Goal: Task Accomplishment & Management: Complete application form

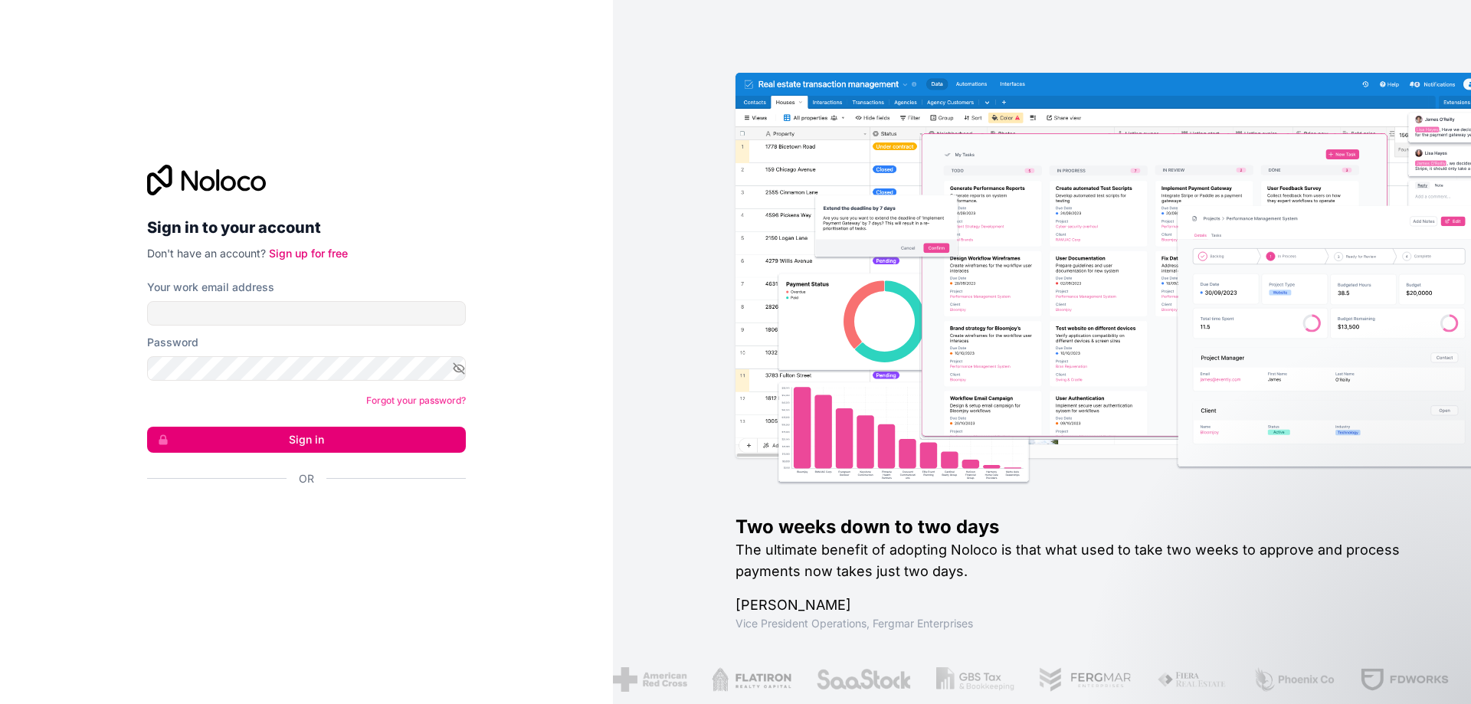
click at [1114, 262] on img at bounding box center [1152, 297] width 785 height 388
click at [304, 261] on div "Sign in to your account Don't have an account? Sign up for free Your work email…" at bounding box center [306, 353] width 319 height 376
click at [314, 259] on link "Sign up for free" at bounding box center [308, 253] width 79 height 13
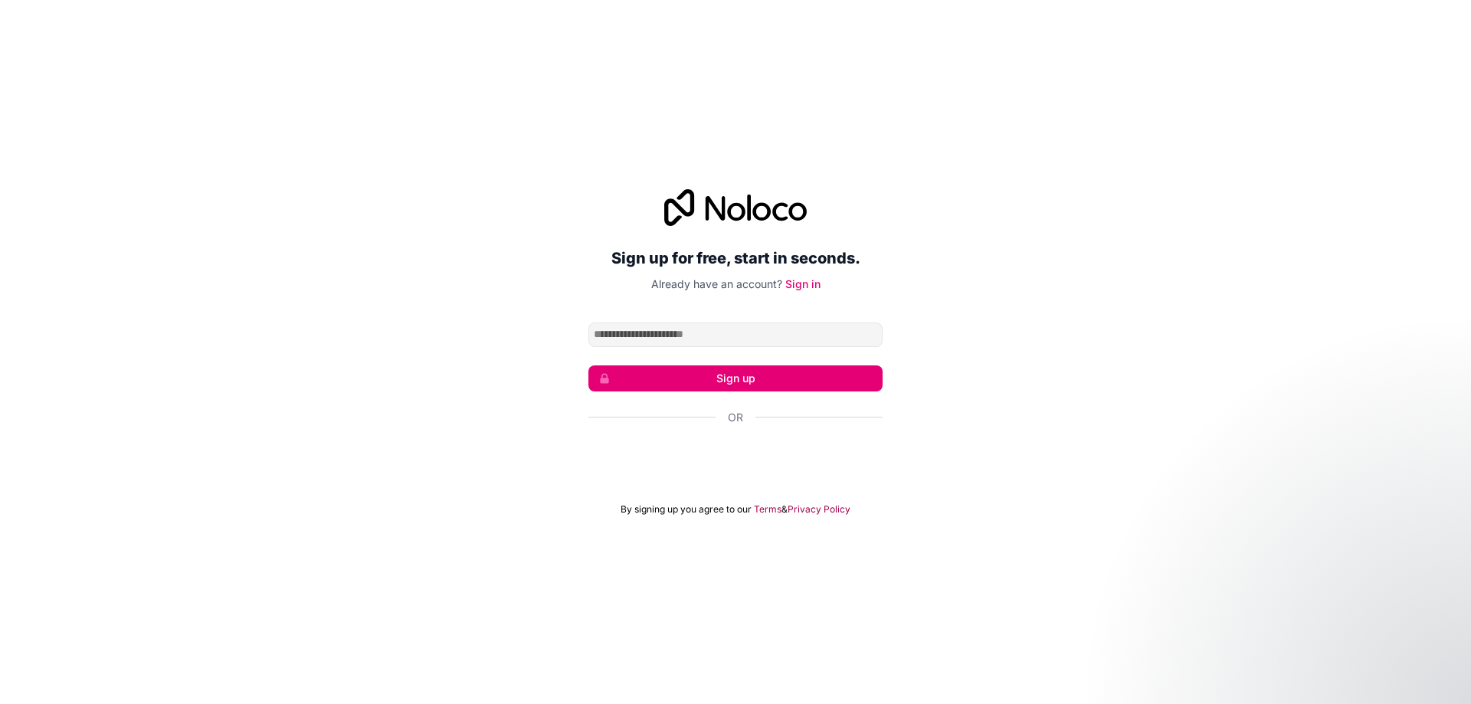
click at [779, 337] on input "Email address" at bounding box center [736, 335] width 294 height 25
type input "**********"
click at [762, 376] on button "Sign up" at bounding box center [736, 379] width 294 height 26
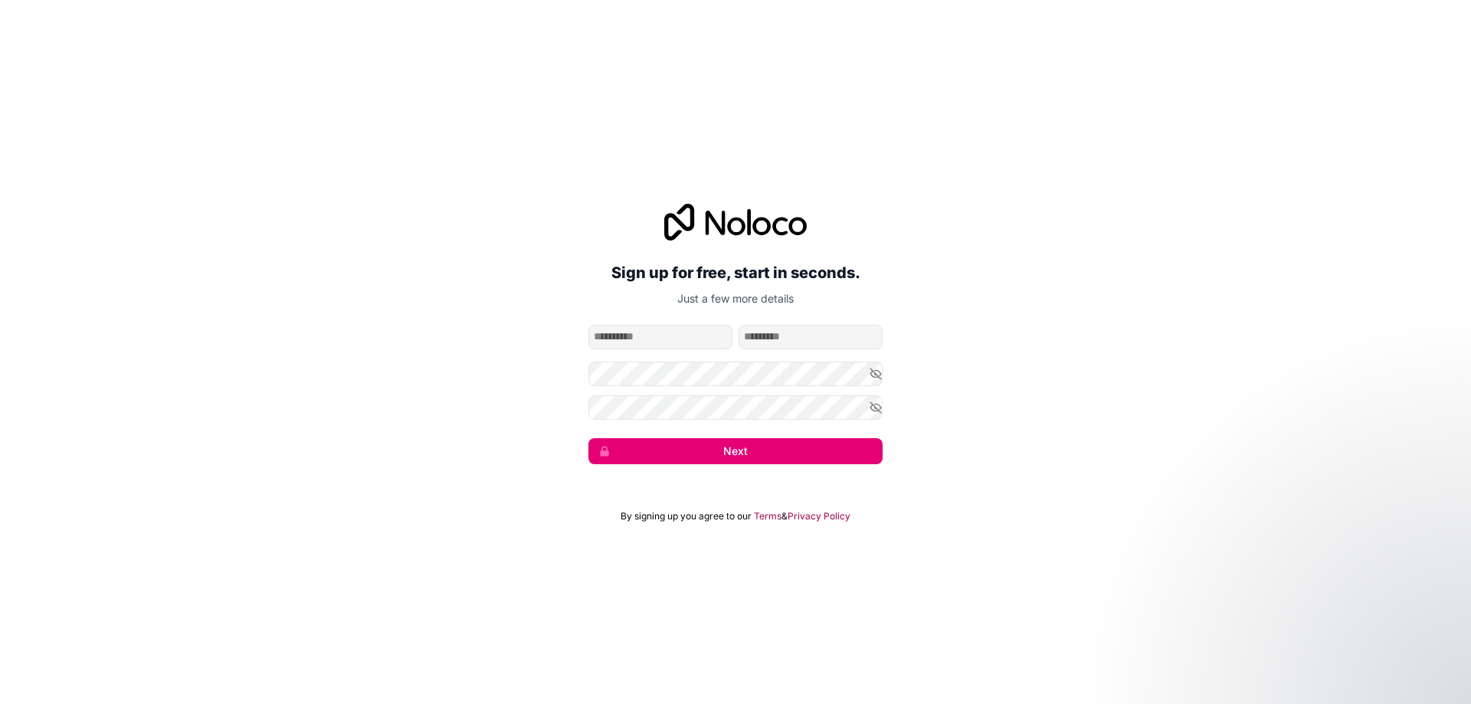
click at [636, 349] on input "given-name" at bounding box center [661, 337] width 144 height 25
type input "***"
type input "****"
click at [874, 370] on icon "button" at bounding box center [876, 373] width 11 height 7
click at [526, 372] on div "**********" at bounding box center [735, 333] width 1471 height 303
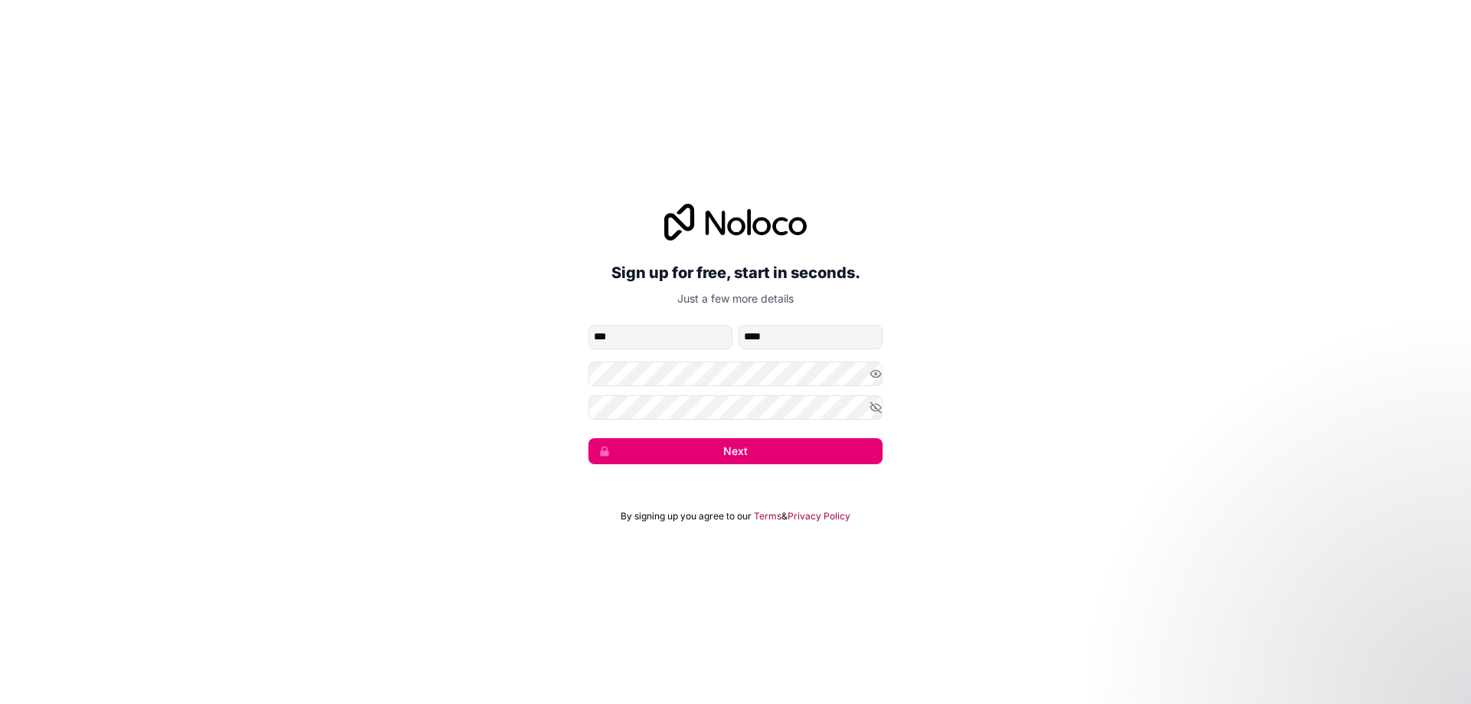
click at [734, 447] on button "Next" at bounding box center [736, 451] width 294 height 26
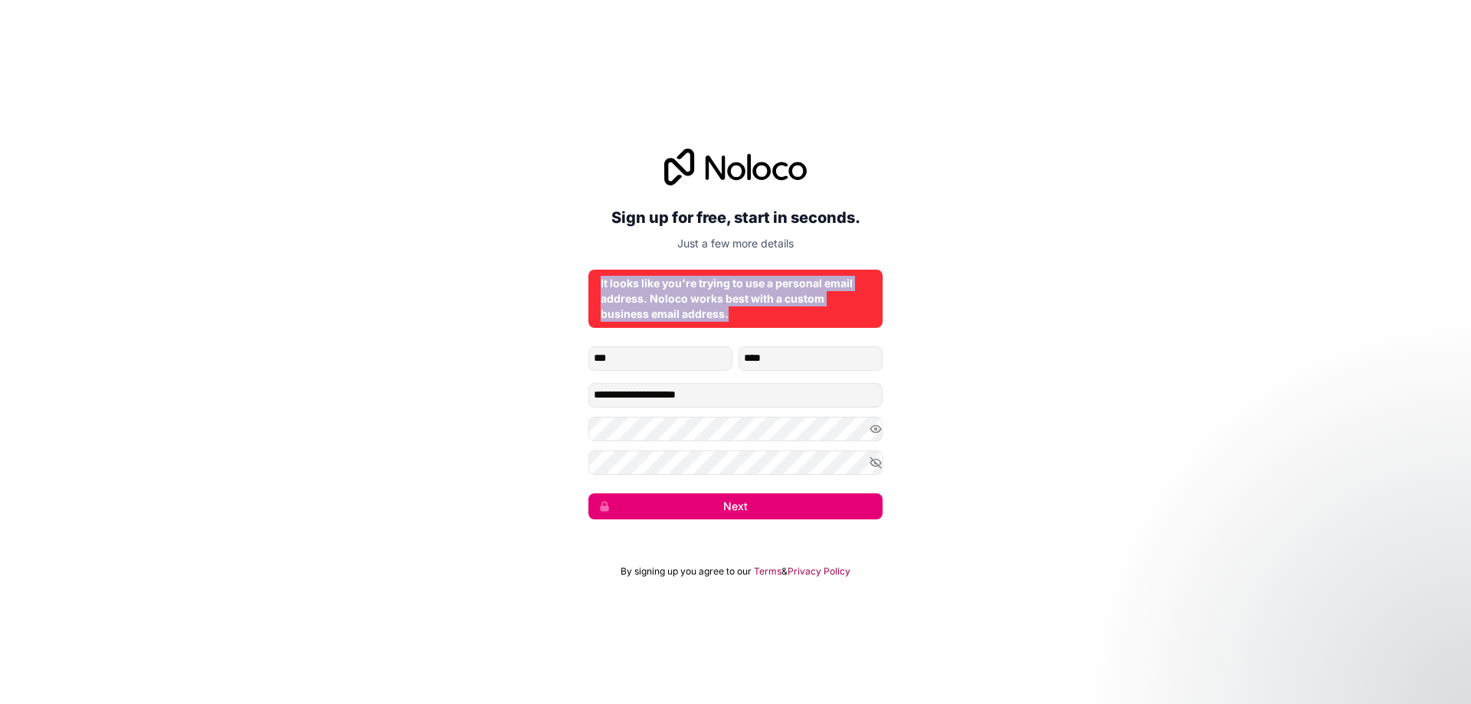
drag, startPoint x: 598, startPoint y: 277, endPoint x: 897, endPoint y: 314, distance: 302.0
click at [897, 314] on div "**********" at bounding box center [735, 334] width 1471 height 414
copy div "It looks like you're trying to use a personal email address. Noloco works best …"
click at [718, 307] on div "It looks like you're trying to use a personal email address. Noloco works best …" at bounding box center [736, 299] width 270 height 46
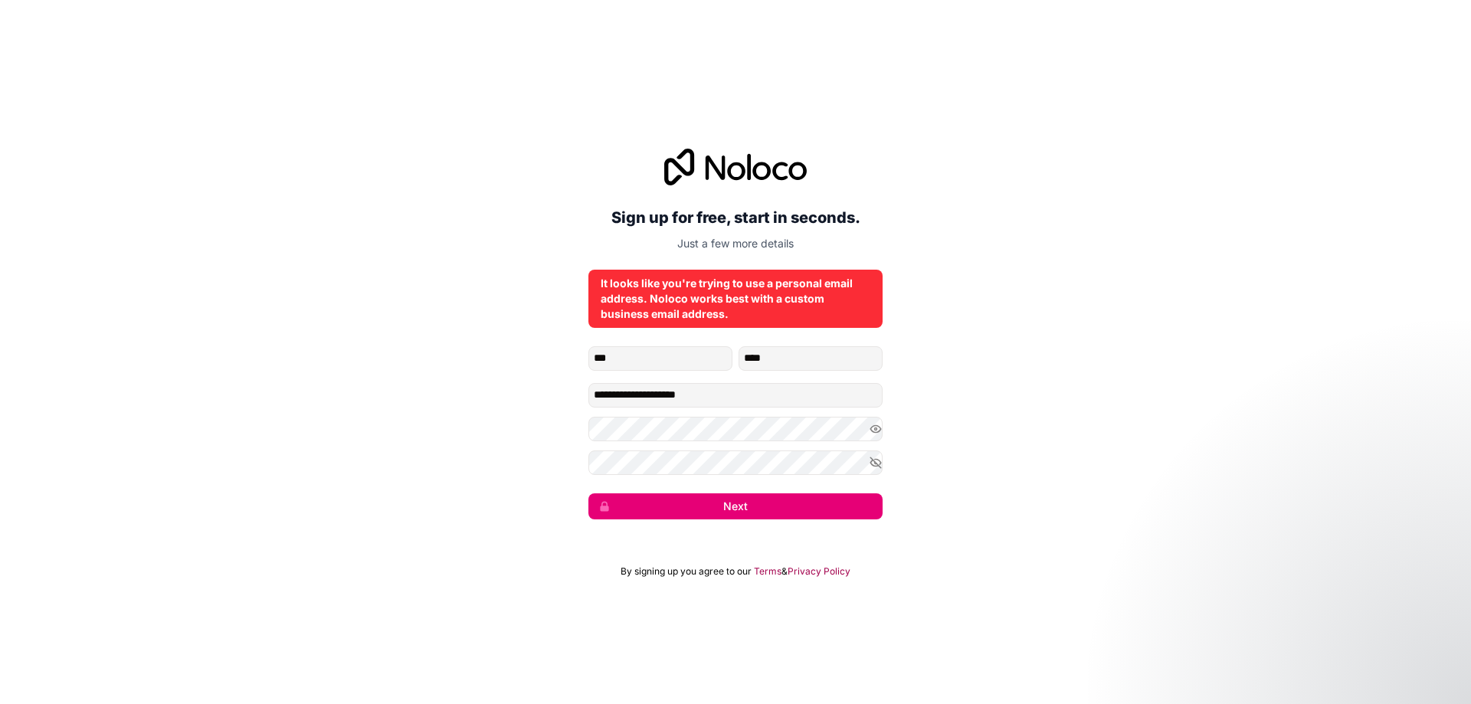
click at [1119, 370] on div "**********" at bounding box center [735, 334] width 1471 height 414
click at [733, 395] on input "**********" at bounding box center [736, 395] width 294 height 25
click at [986, 326] on div "**********" at bounding box center [735, 334] width 1471 height 414
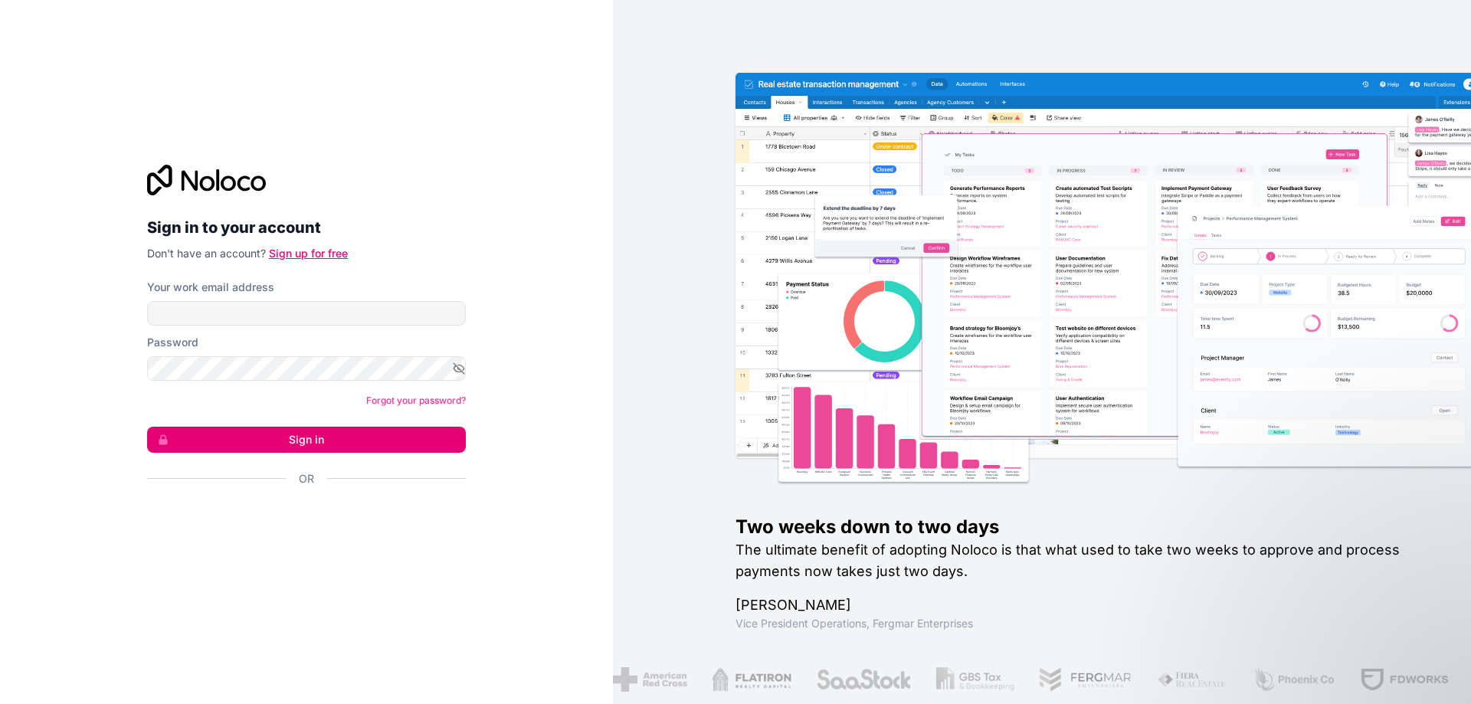
click at [303, 259] on link "Sign up for free" at bounding box center [308, 253] width 79 height 13
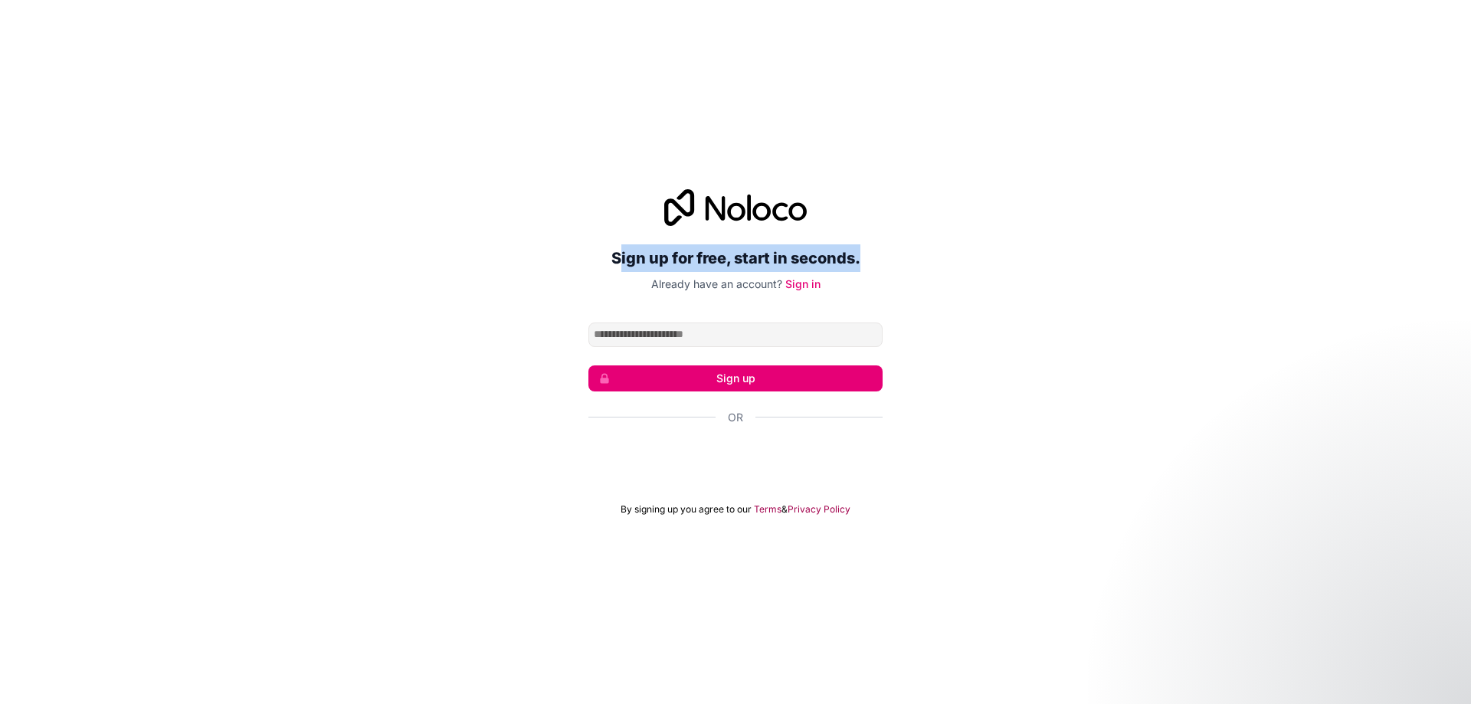
drag, startPoint x: 622, startPoint y: 258, endPoint x: 870, endPoint y: 251, distance: 248.4
click at [870, 251] on h2 "Sign up for free, start in seconds." at bounding box center [736, 258] width 294 height 28
click at [924, 296] on div "Sign up for free, start in seconds. Already have an account? Sign in Sign up Or…" at bounding box center [735, 352] width 1471 height 369
click at [1014, 313] on div "Sign up for free, start in seconds. Already have an account? Sign in Sign up Or…" at bounding box center [735, 352] width 1471 height 369
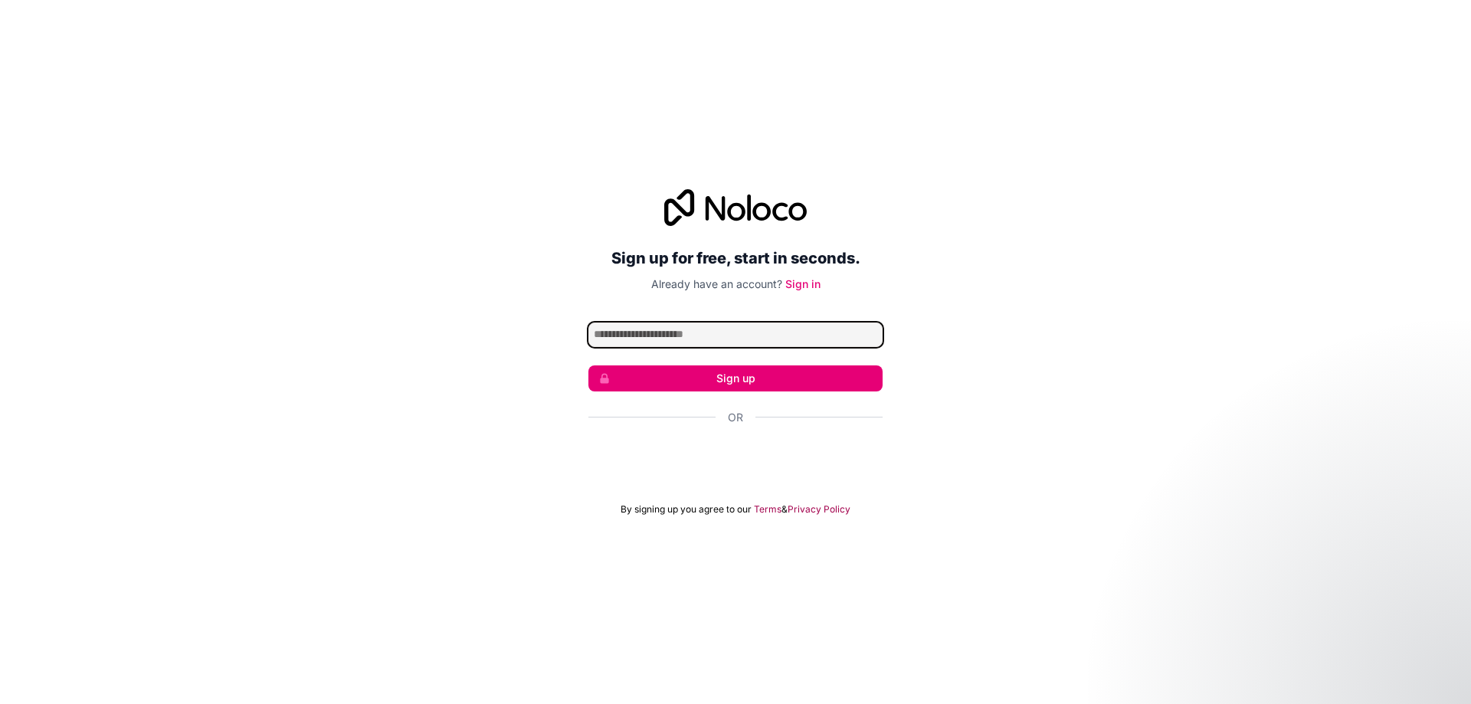
click at [727, 332] on input "Email address" at bounding box center [736, 335] width 294 height 25
paste input "**********"
type input "**********"
click at [753, 380] on button "Sign up" at bounding box center [736, 379] width 294 height 26
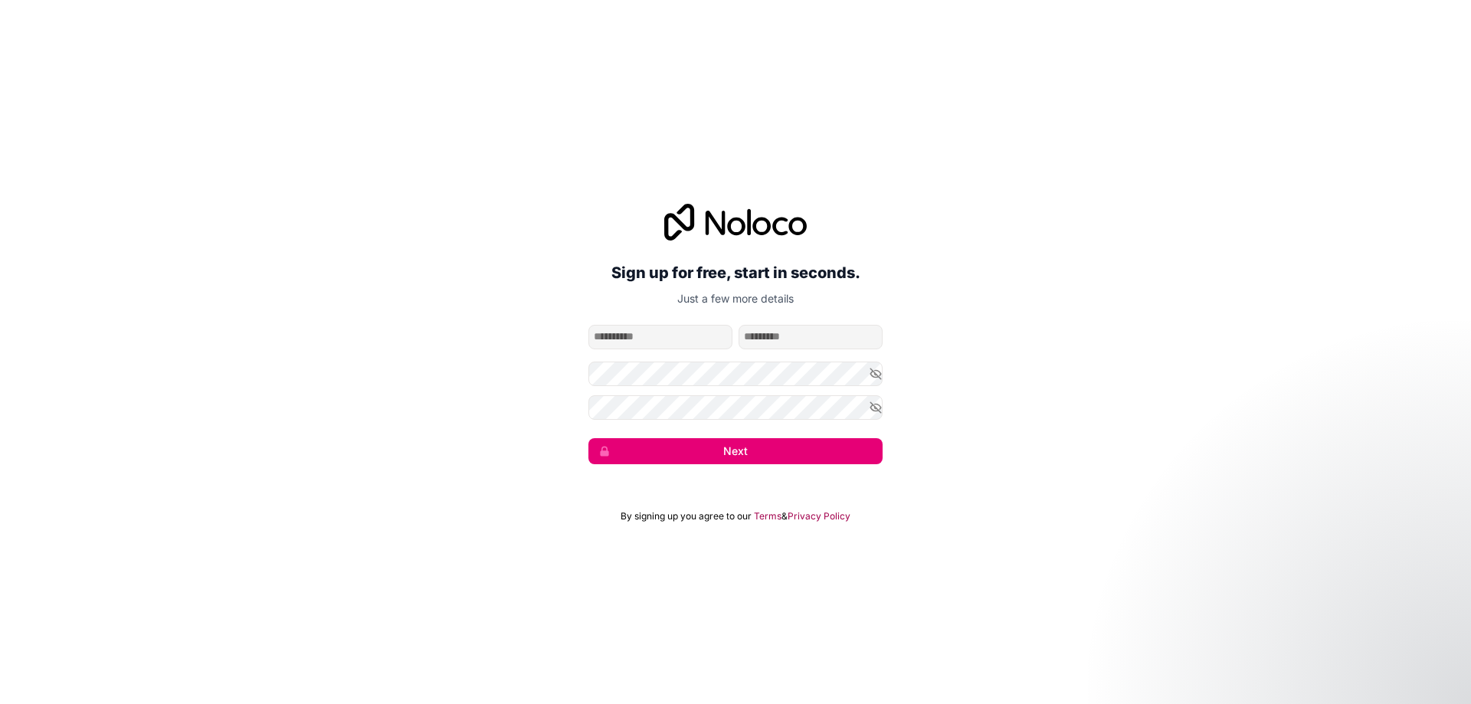
click at [690, 346] on input "given-name" at bounding box center [661, 337] width 144 height 25
type input "***"
type input "****"
click at [589, 438] on button "Next" at bounding box center [736, 451] width 294 height 26
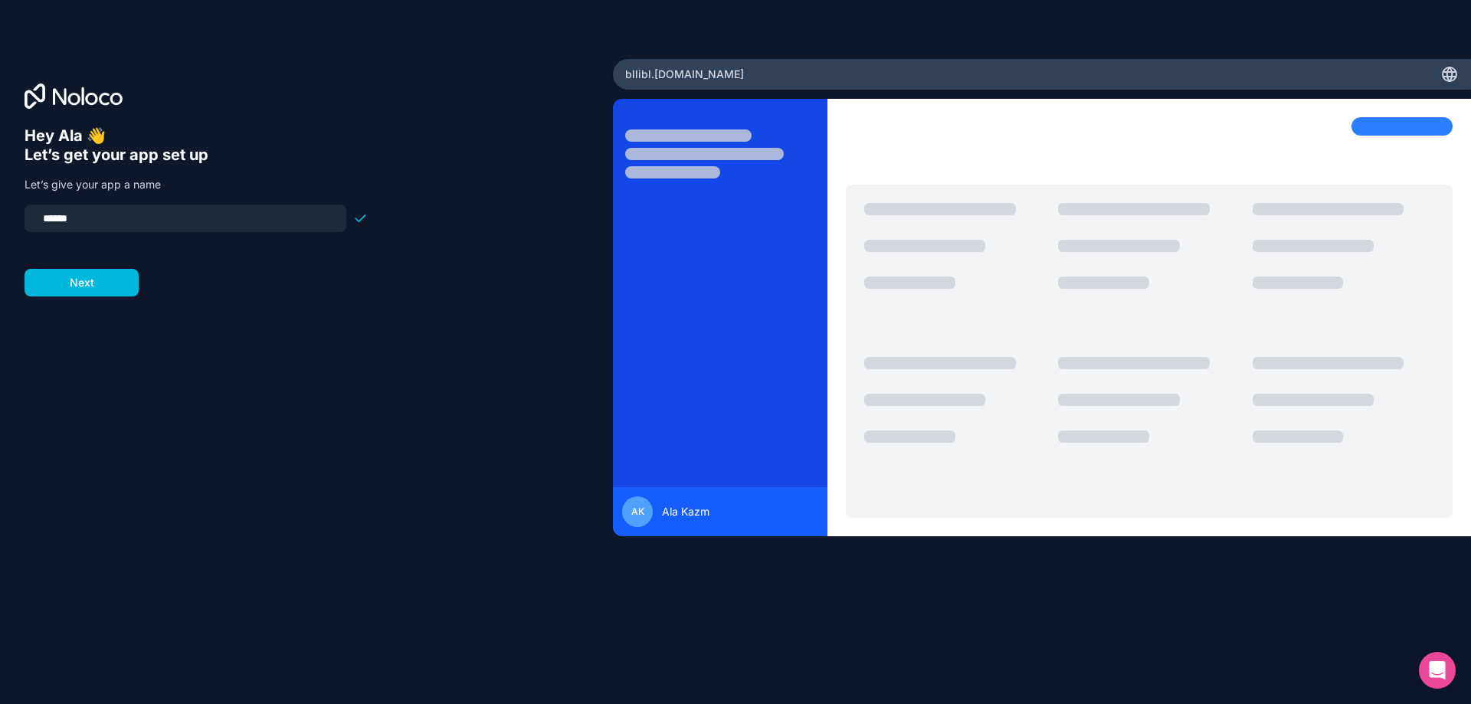
click at [93, 281] on button "Next" at bounding box center [82, 283] width 114 height 28
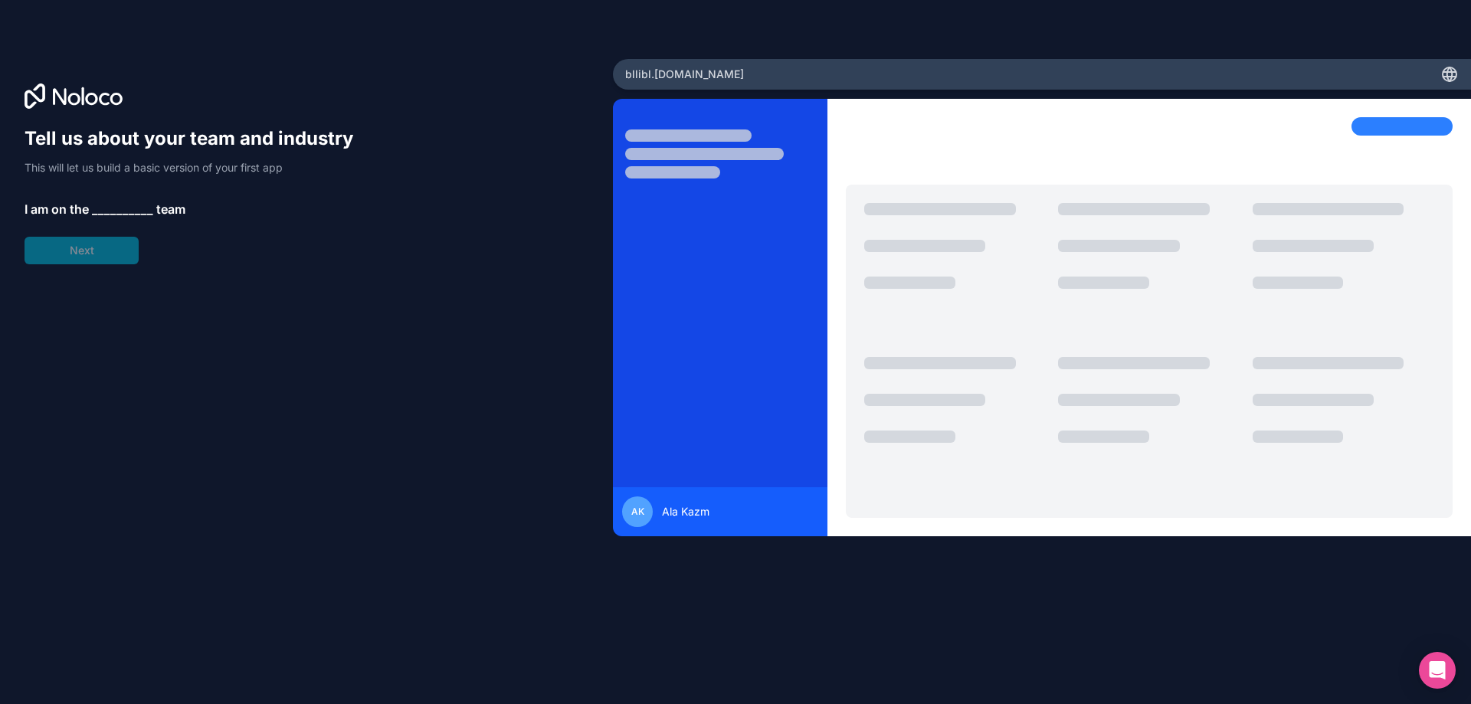
click at [120, 204] on span "__________" at bounding box center [122, 209] width 61 height 18
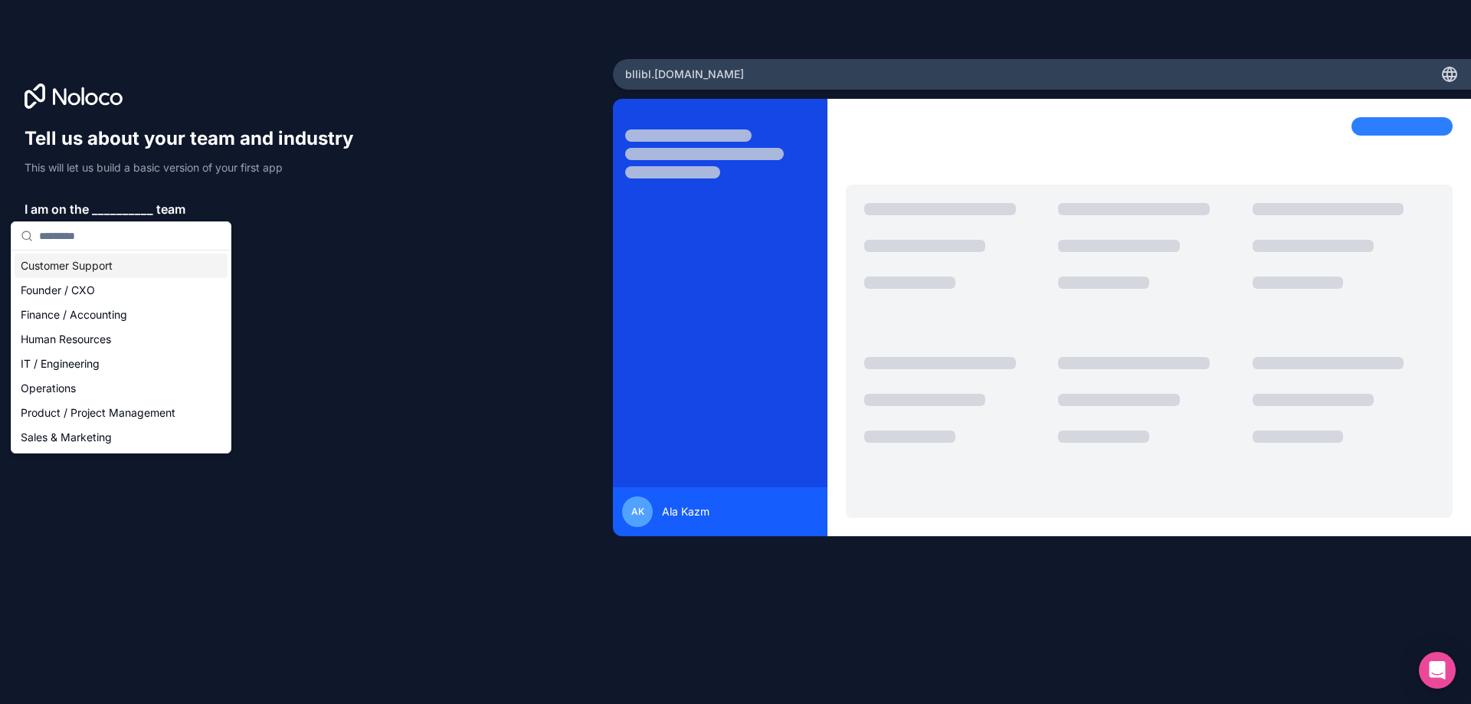
click at [328, 216] on p "I am on the __________ team" at bounding box center [196, 209] width 343 height 18
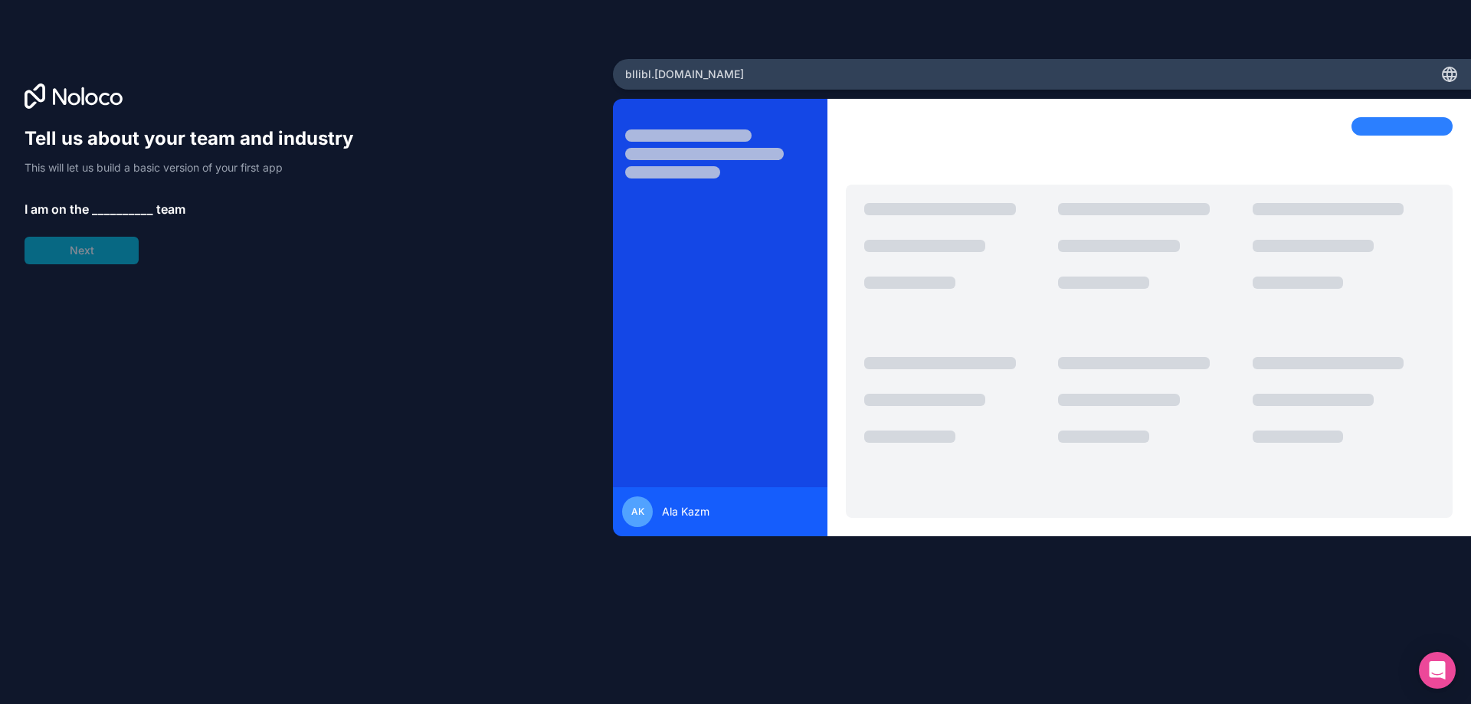
click at [75, 213] on span "I am on the" at bounding box center [57, 209] width 64 height 18
click at [1150, 211] on div at bounding box center [1134, 209] width 152 height 12
click at [1204, 117] on div at bounding box center [1149, 148] width 607 height 62
click at [196, 517] on div "Tell us about your team and industry This will let us build a basic version of …" at bounding box center [307, 373] width 564 height 495
click at [81, 247] on div "Tell us about your team and industry This will let us build a basic version of …" at bounding box center [196, 195] width 343 height 138
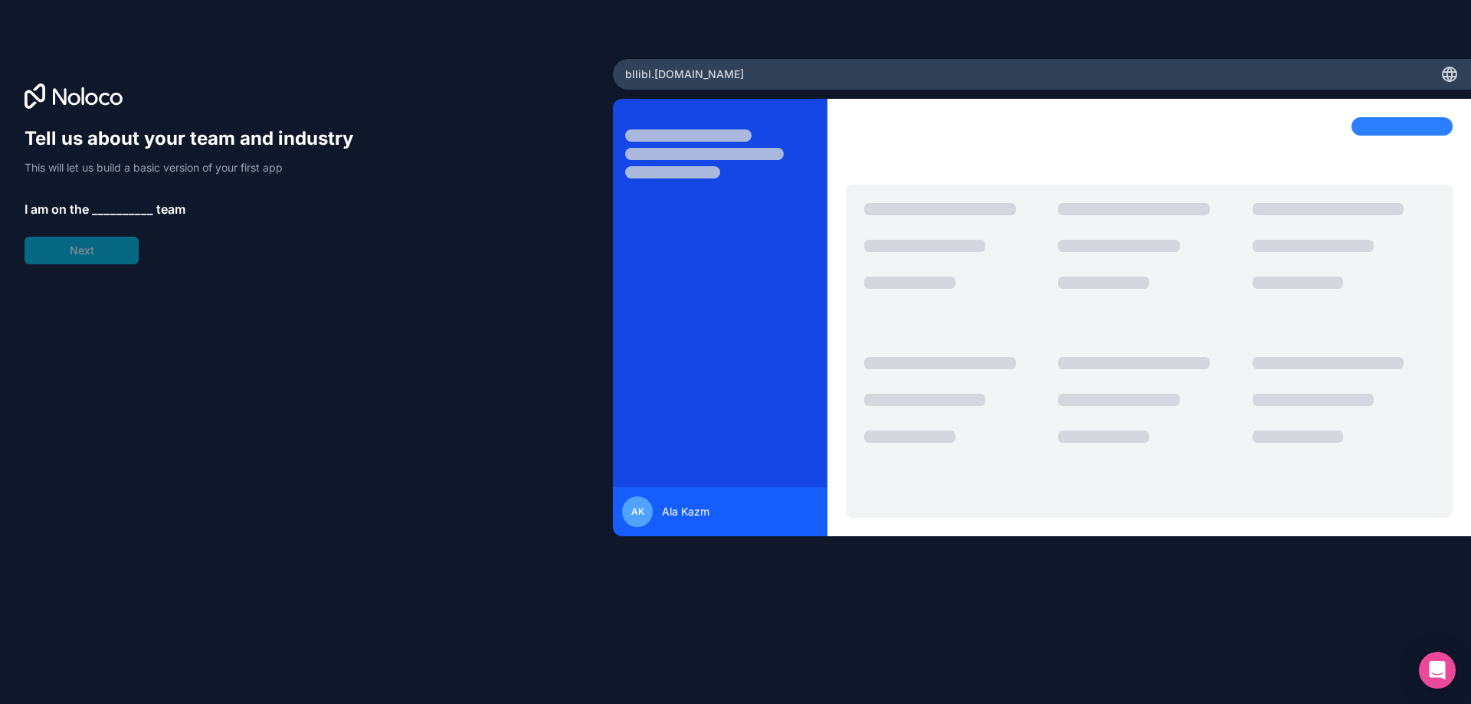
click at [112, 207] on span "__________" at bounding box center [122, 209] width 61 height 18
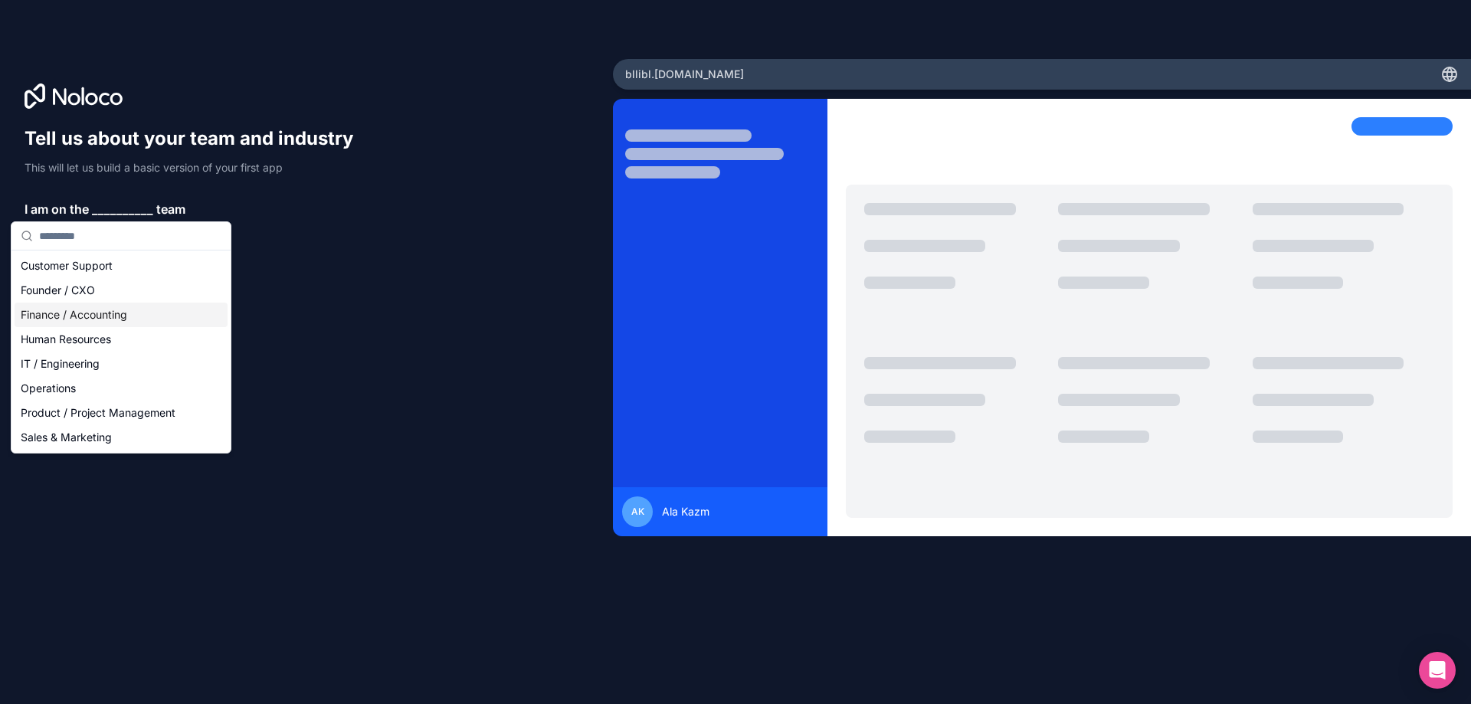
click at [93, 313] on div "Finance / Accounting" at bounding box center [121, 315] width 213 height 25
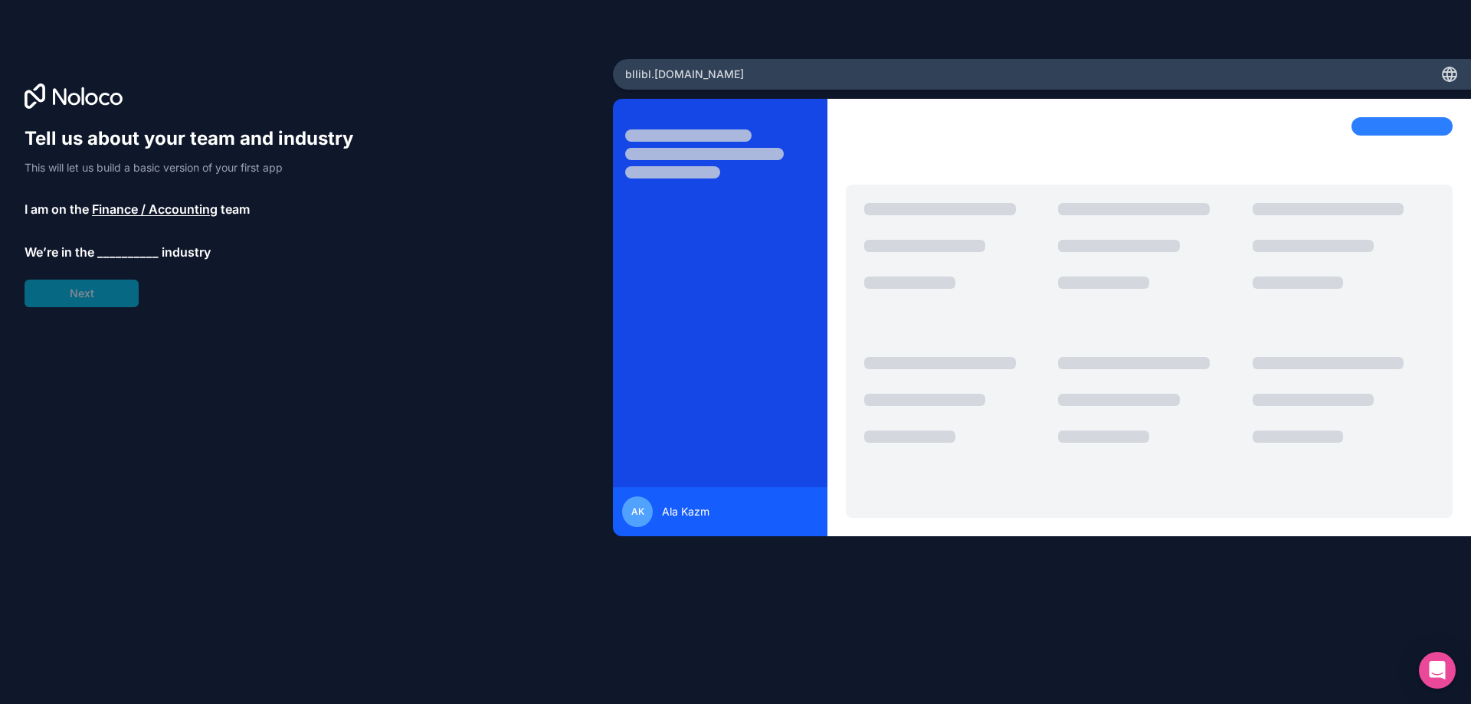
click at [121, 246] on span "__________" at bounding box center [127, 252] width 61 height 18
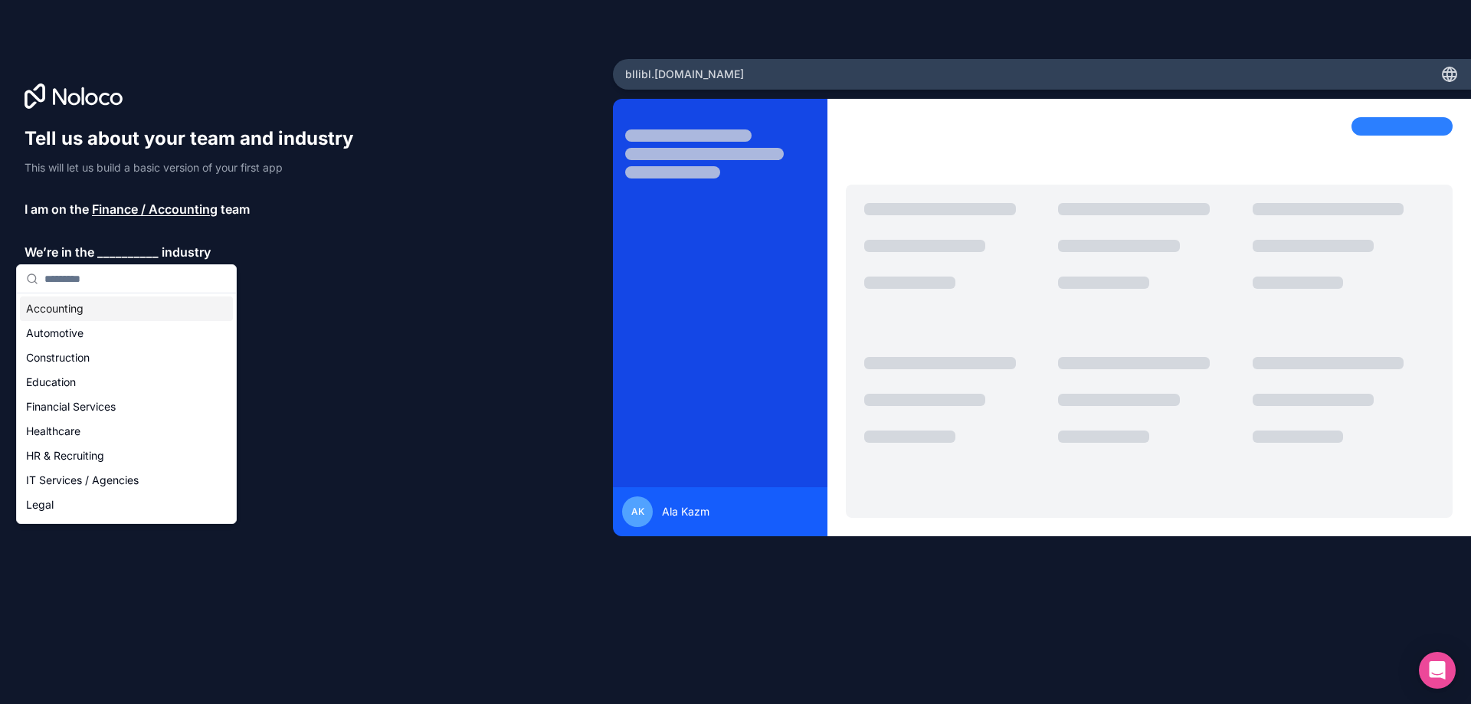
click at [295, 223] on div "Tell us about your team and industry This will let us build a basic version of …" at bounding box center [196, 216] width 343 height 181
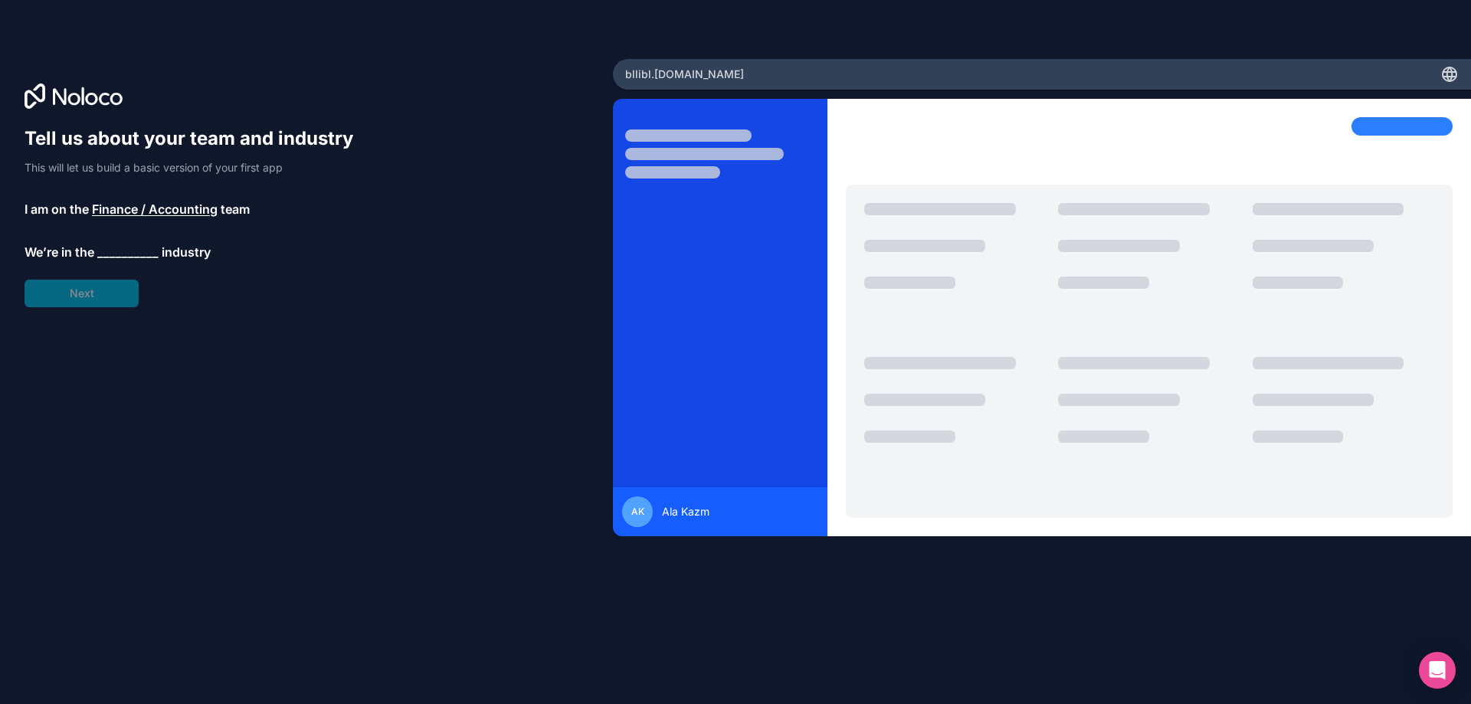
click at [64, 310] on div "Tell us about your team and industry This will let us build a basic version of …" at bounding box center [307, 373] width 564 height 495
click at [803, 57] on div "Tell us about your team and industry This will let us build a basic version of …" at bounding box center [735, 352] width 1471 height 704
click at [775, 74] on div "bllibl .[DOMAIN_NAME]" at bounding box center [1042, 74] width 858 height 31
click at [1458, 78] on icon at bounding box center [1450, 74] width 18 height 18
click at [1445, 78] on icon at bounding box center [1450, 74] width 14 height 14
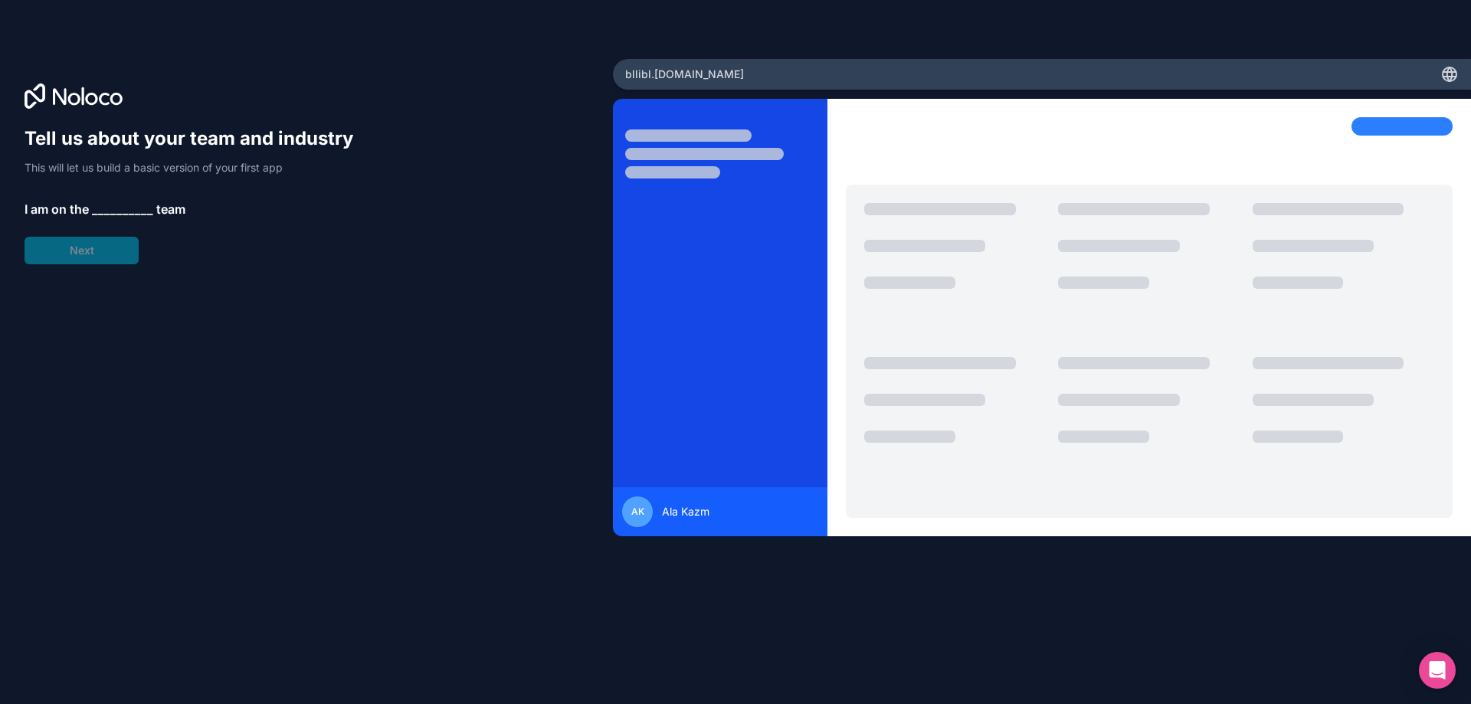
click at [88, 212] on span "I am on the" at bounding box center [57, 209] width 64 height 18
click at [147, 209] on span "__________" at bounding box center [122, 209] width 61 height 18
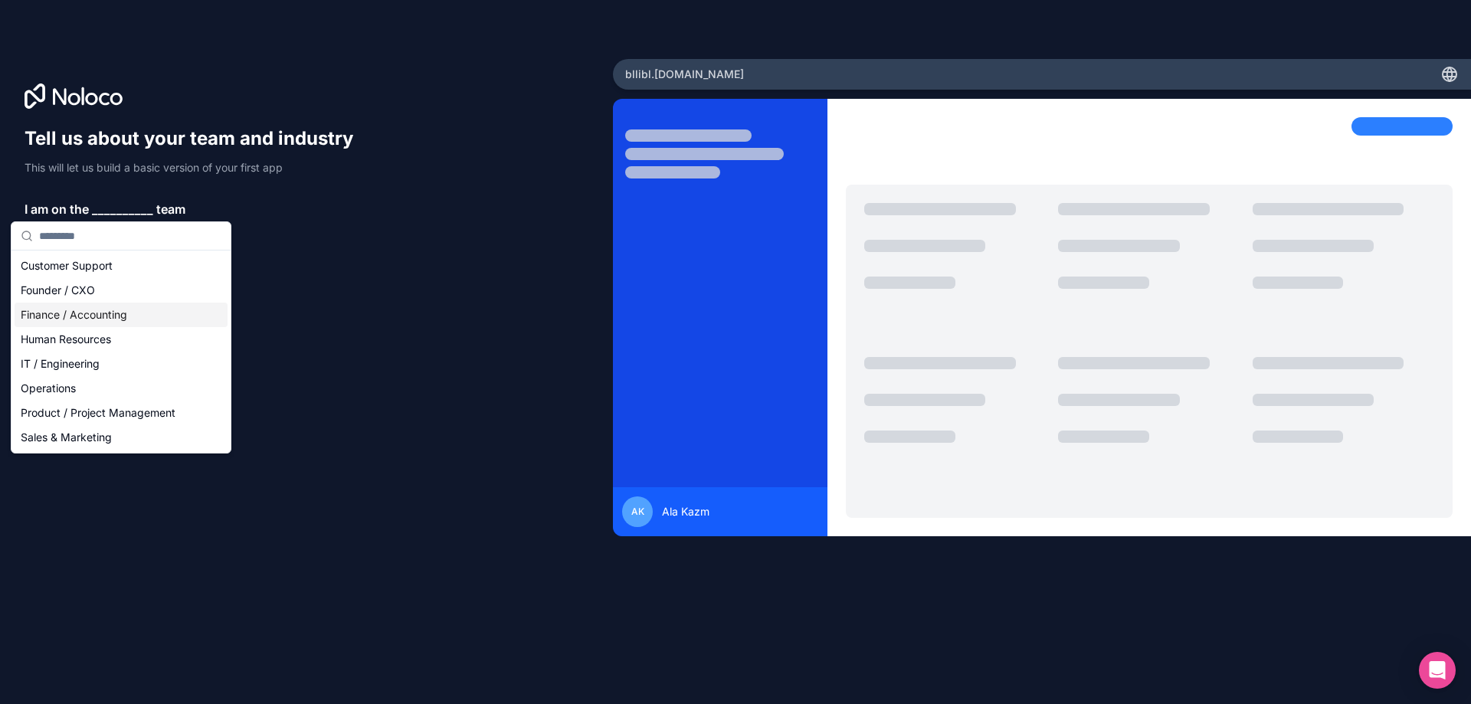
click at [91, 311] on div "Finance / Accounting" at bounding box center [121, 315] width 213 height 25
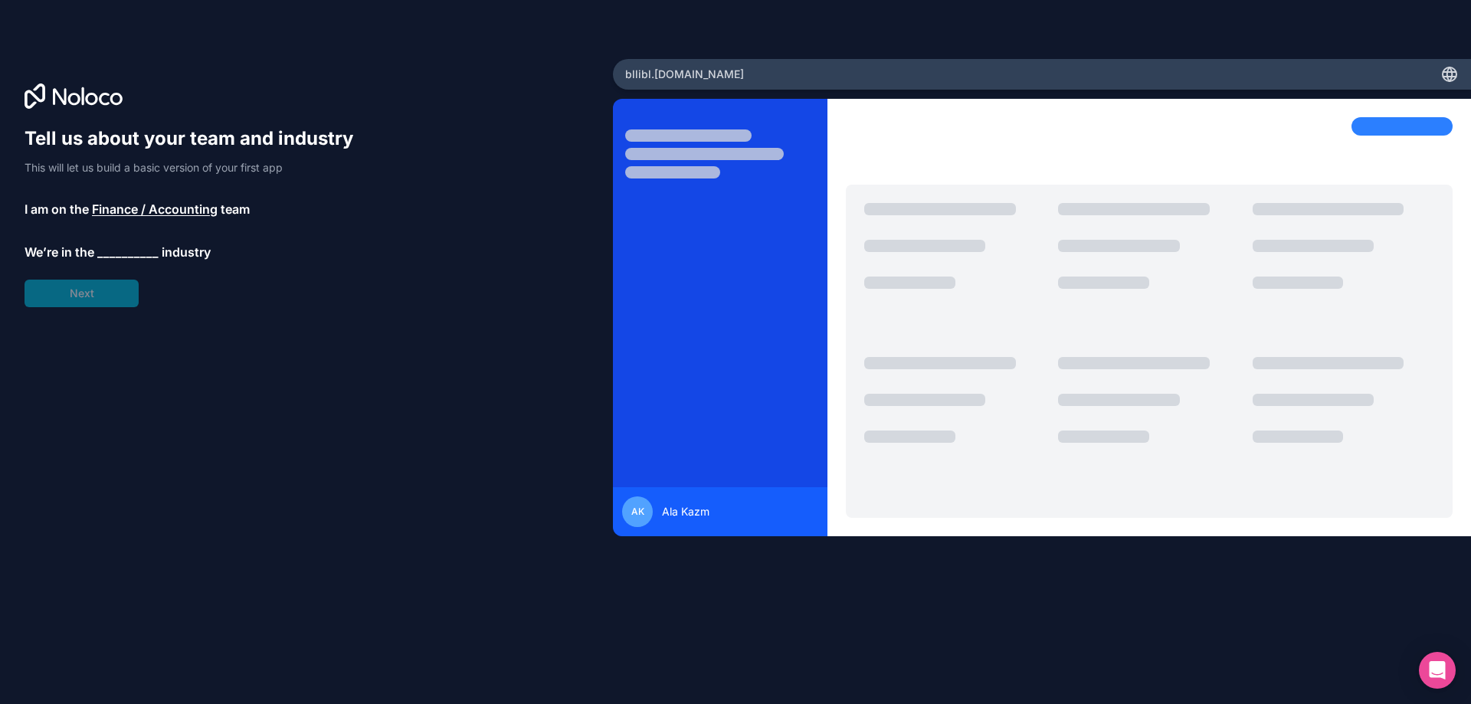
click at [164, 253] on span "industry" at bounding box center [186, 252] width 49 height 18
click at [115, 252] on span "__________" at bounding box center [127, 252] width 61 height 18
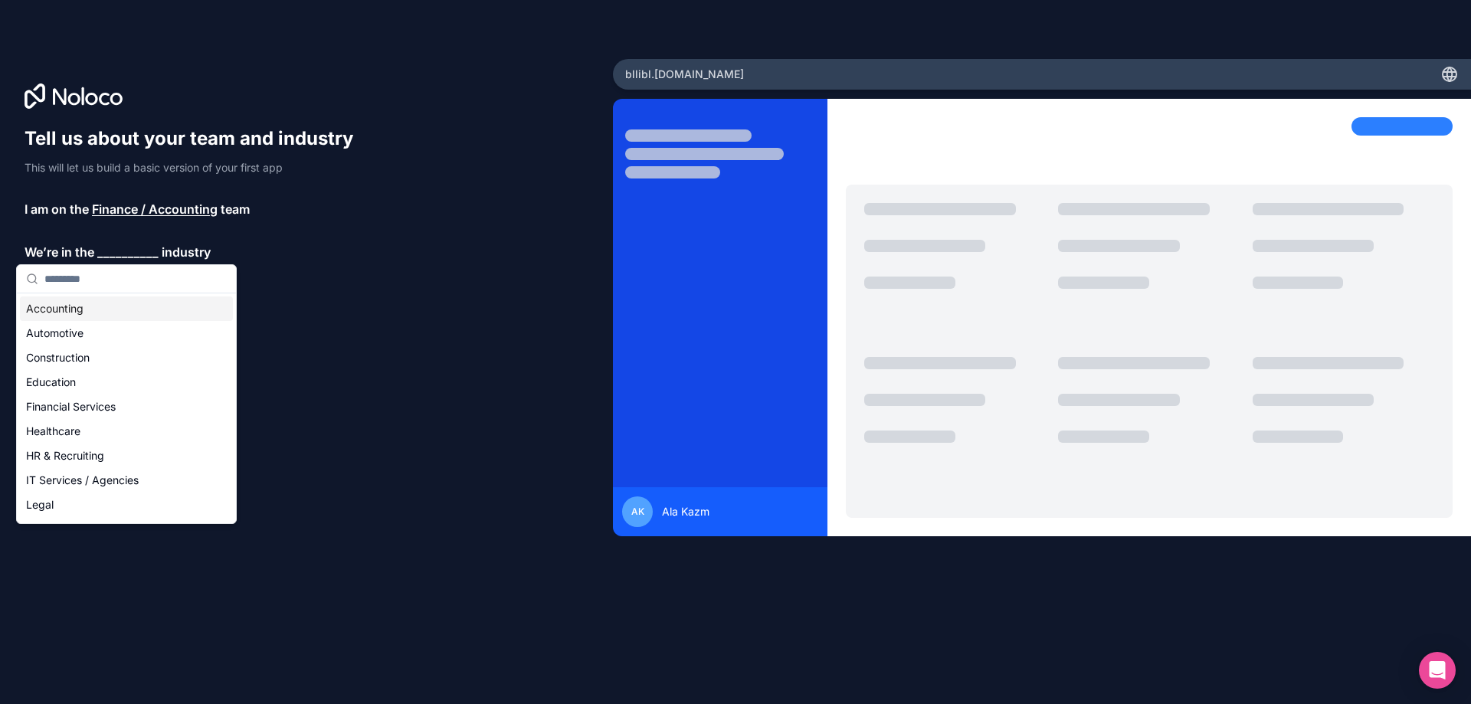
click at [335, 241] on div "Tell us about your team and industry This will let us build a basic version of …" at bounding box center [196, 216] width 343 height 181
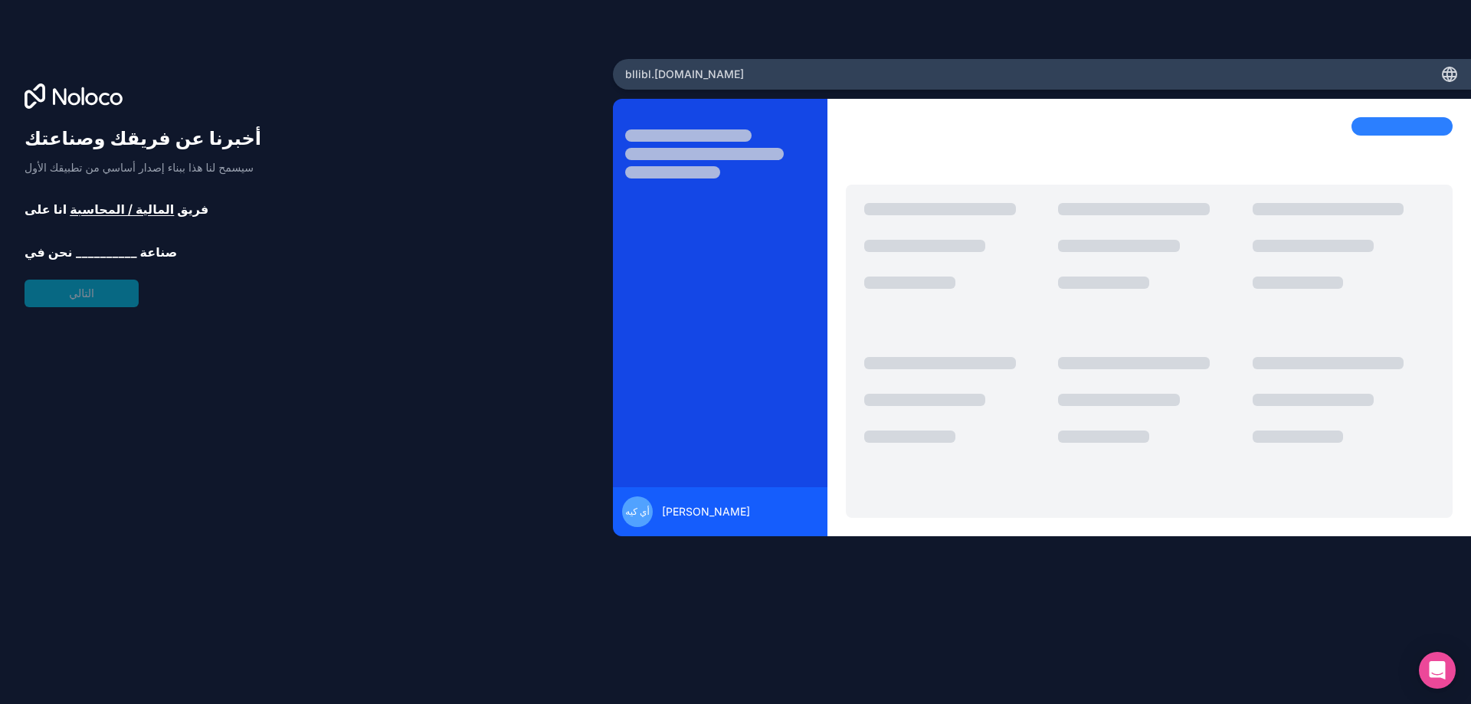
click at [100, 251] on font "__________" at bounding box center [106, 251] width 61 height 15
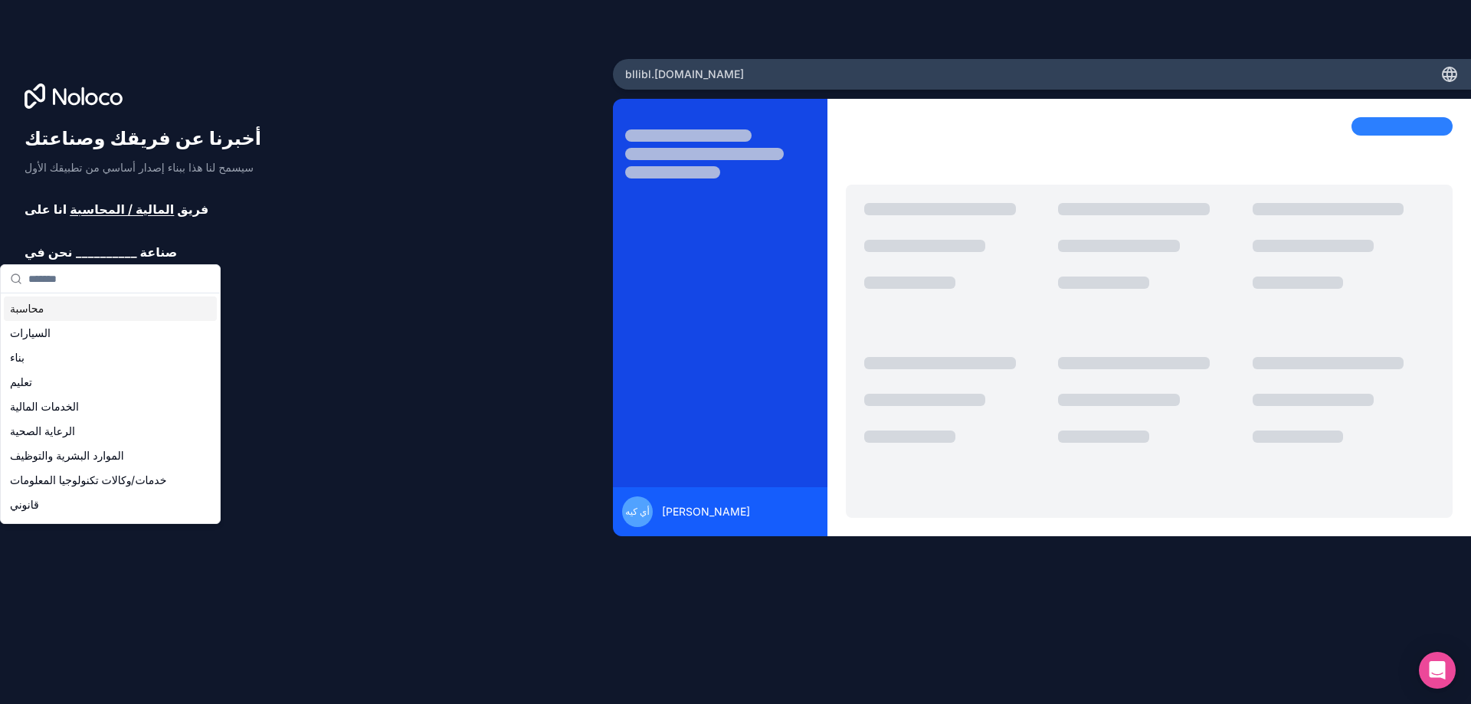
click at [51, 308] on div "محاسبة" at bounding box center [110, 309] width 213 height 25
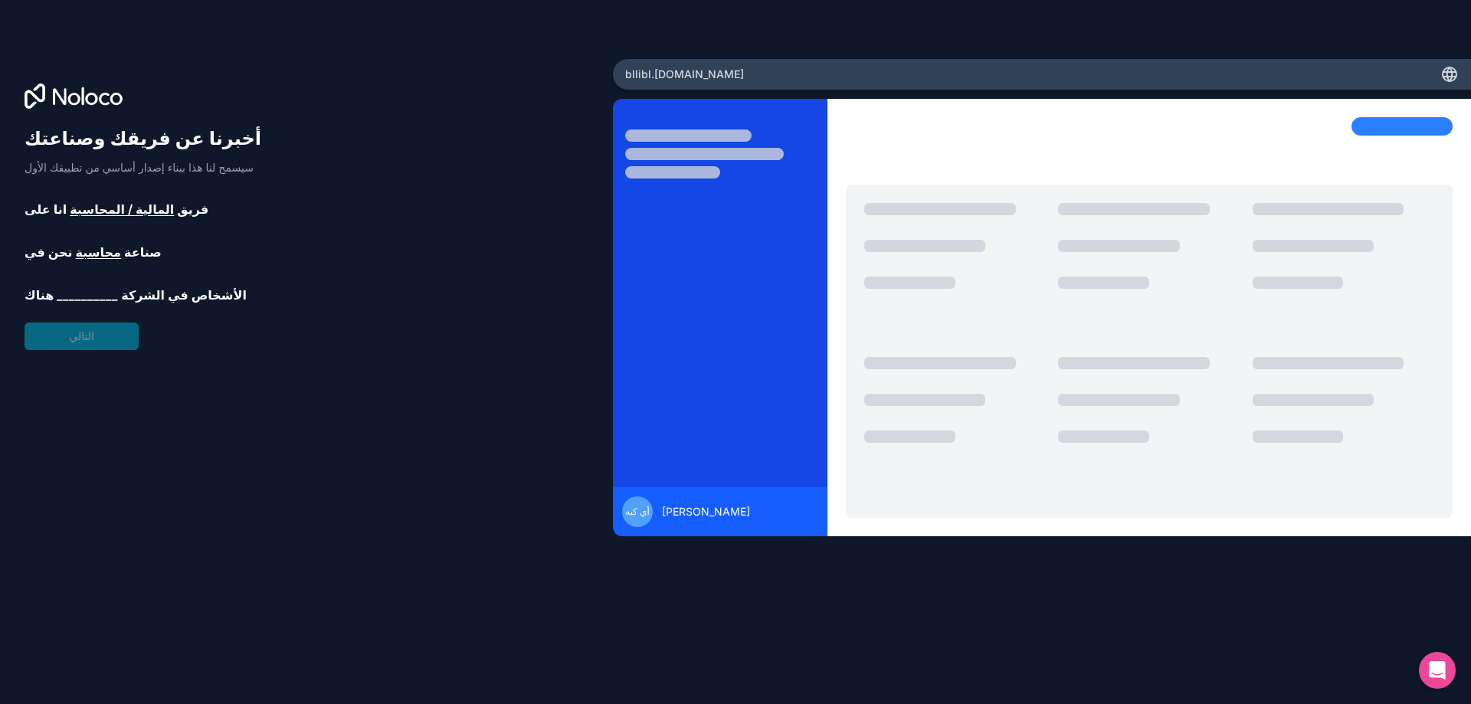
click at [93, 295] on font "__________" at bounding box center [87, 294] width 61 height 15
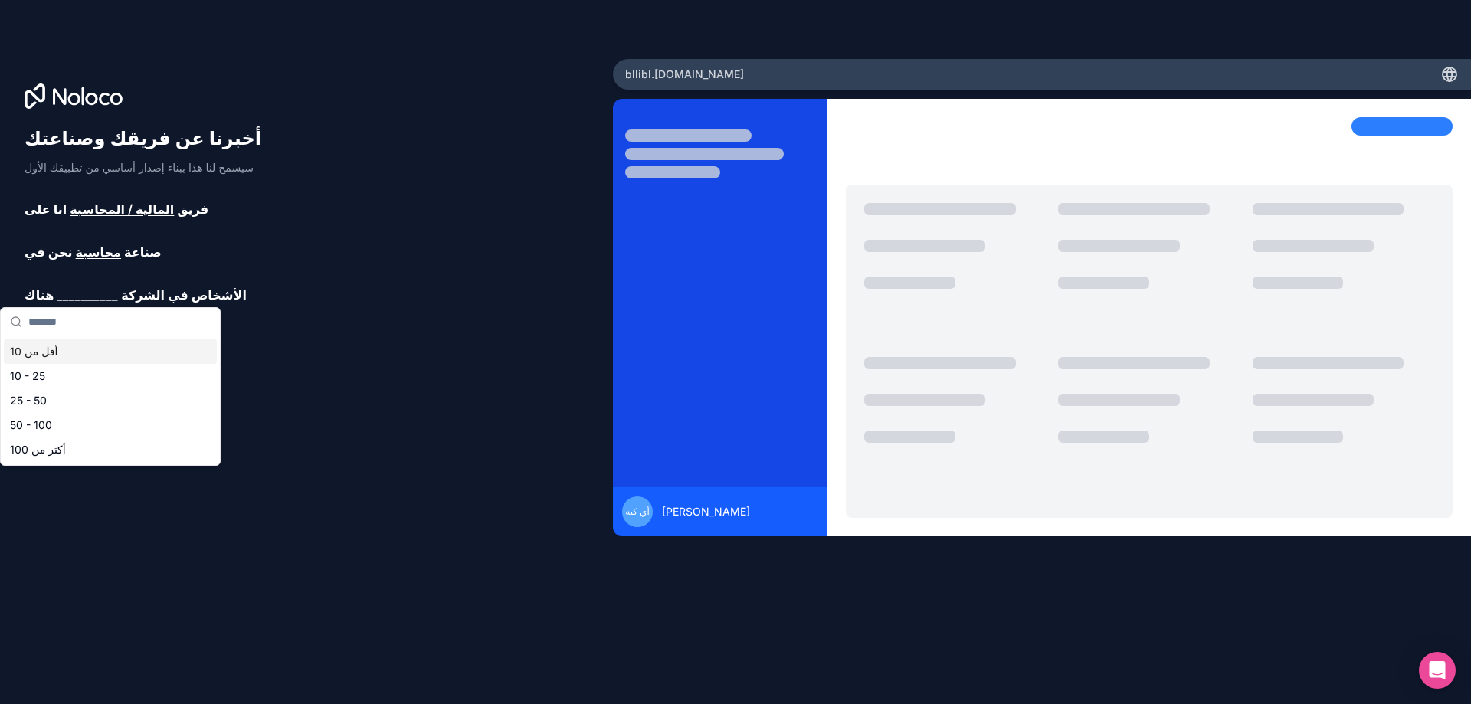
click at [71, 352] on div "أقل من 10" at bounding box center [110, 352] width 213 height 25
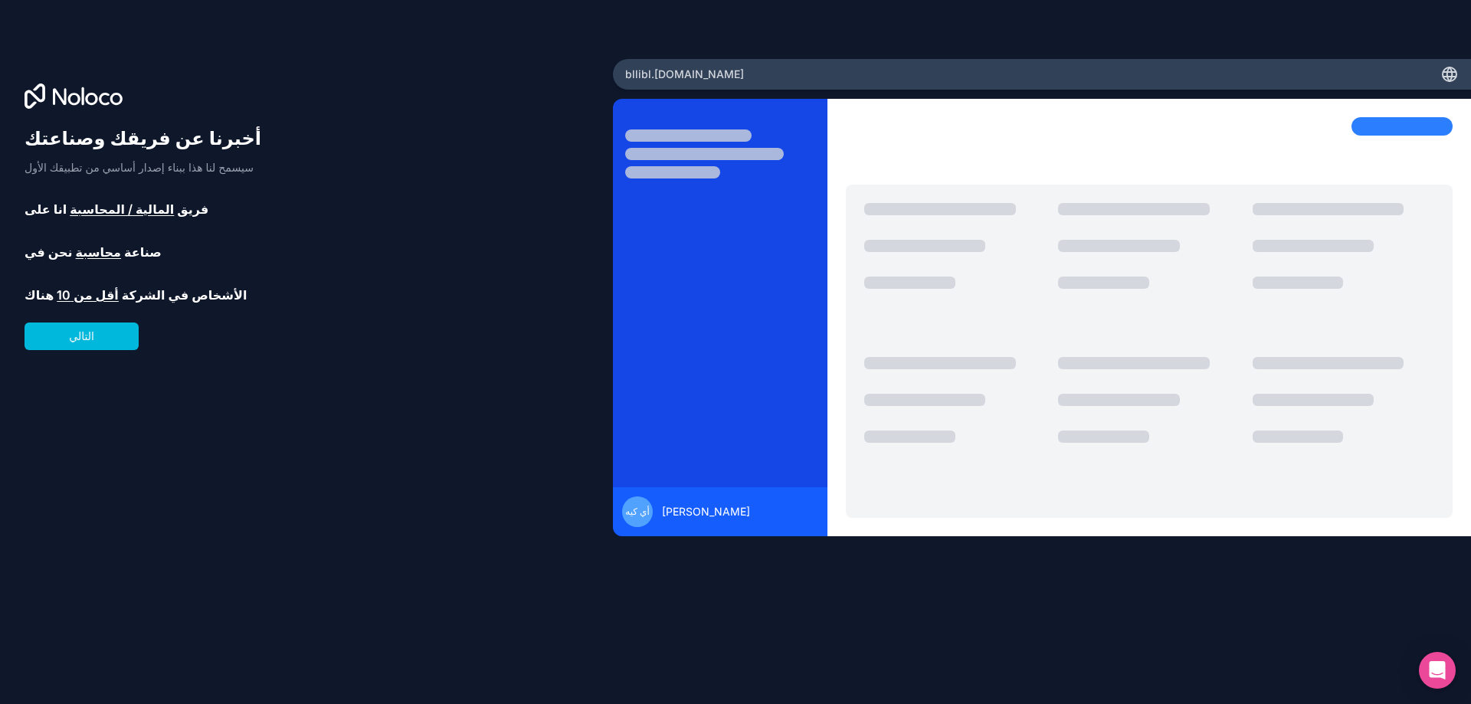
click at [101, 340] on button "التالي" at bounding box center [82, 337] width 114 height 28
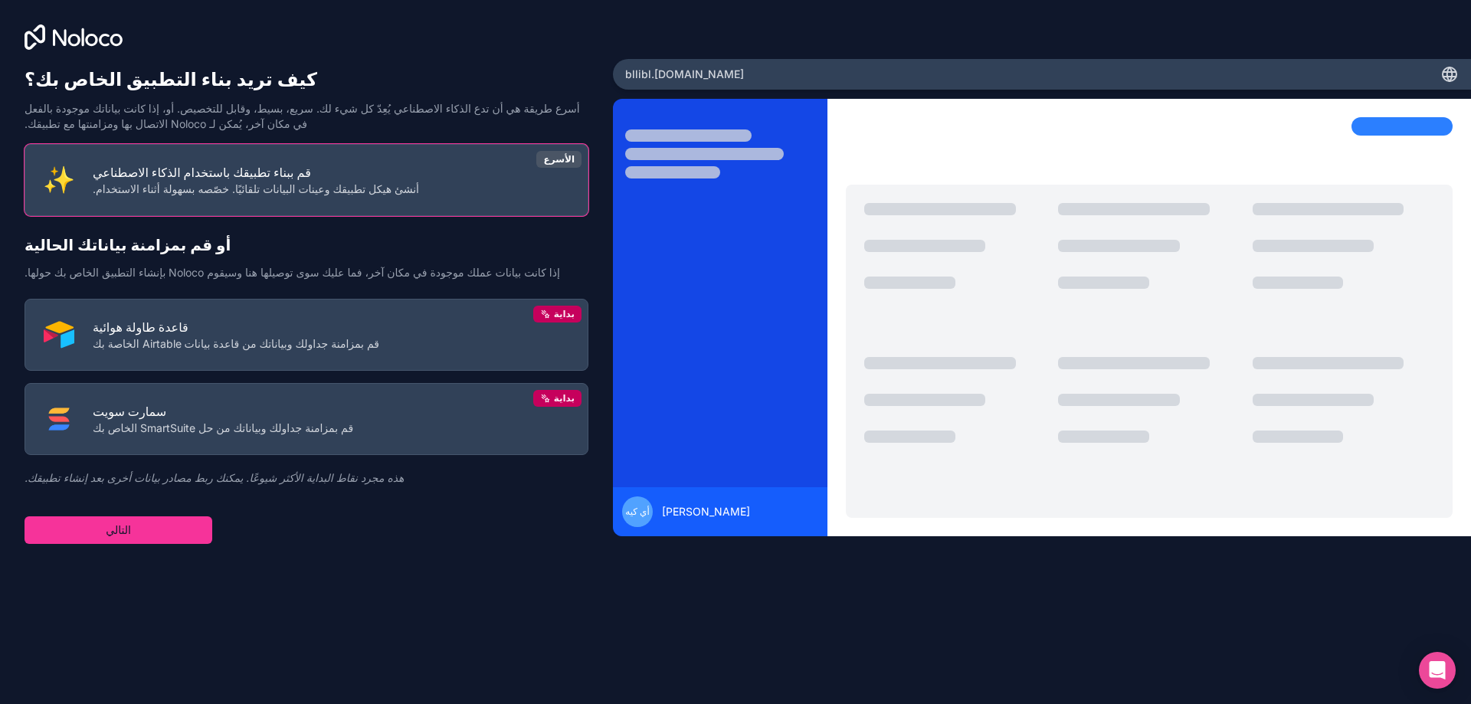
click at [244, 338] on font "قم بمزامنة جداولك وبياناتك من قاعدة بيانات Airtable الخاصة بك" at bounding box center [236, 343] width 287 height 13
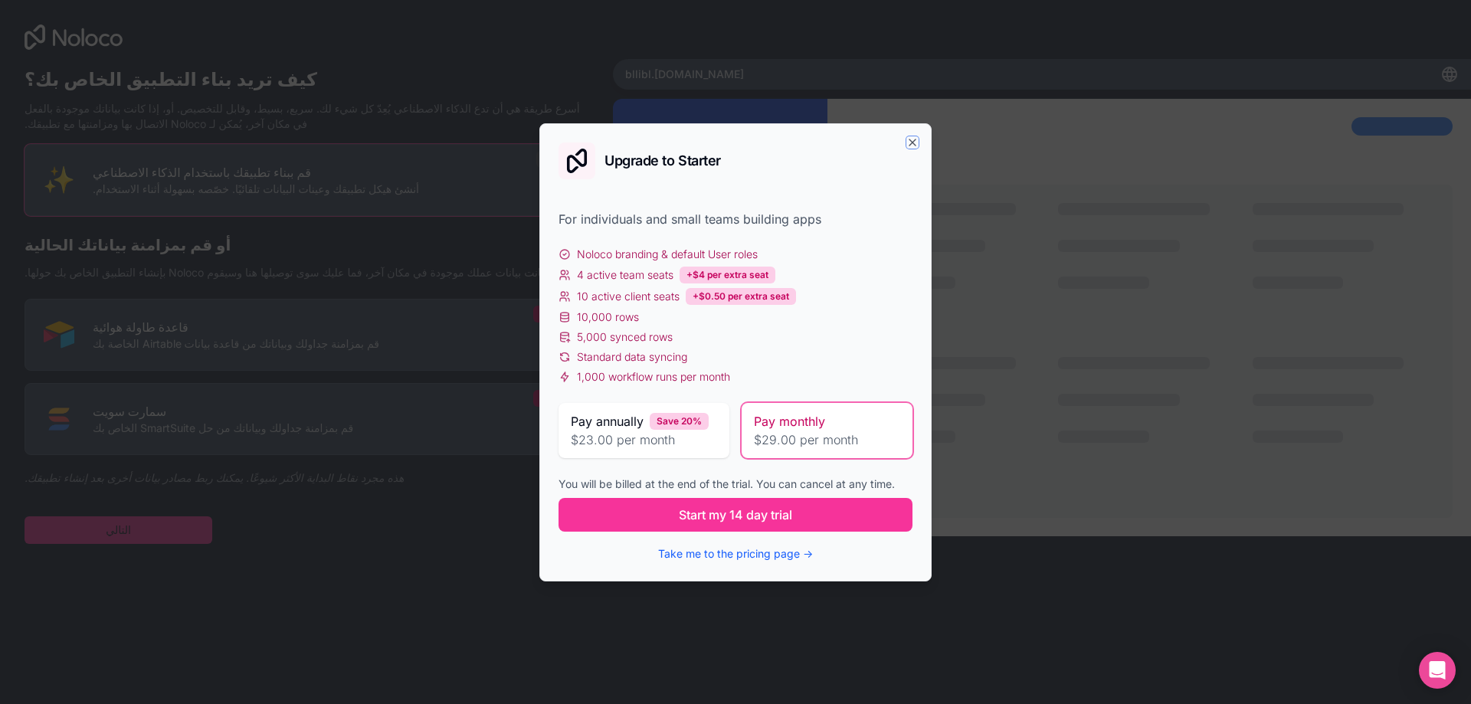
click at [914, 136] on icon "button" at bounding box center [913, 142] width 12 height 12
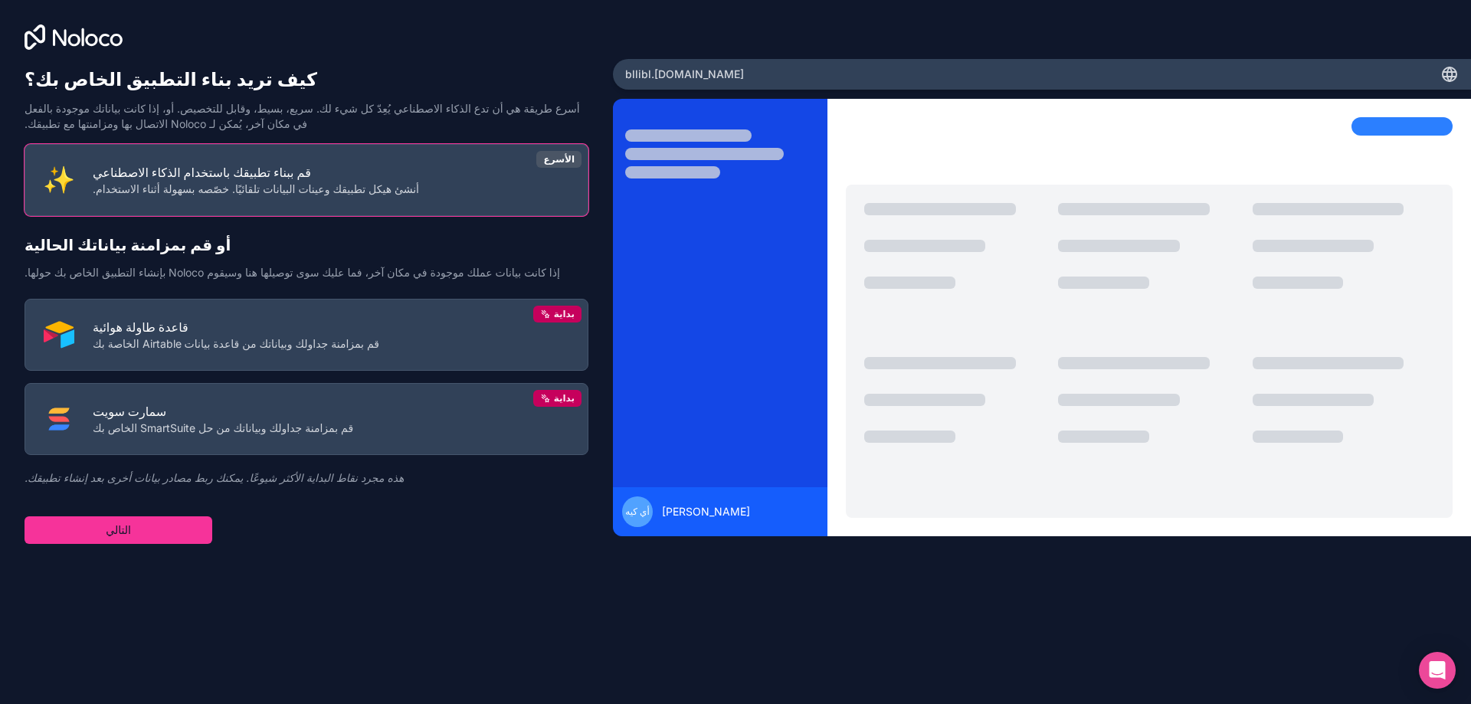
click at [143, 186] on font "أنشئ هيكل تطبيقك وعينات البيانات تلقائيًا. خصّصه بسهولة أثناء الاستخدام." at bounding box center [256, 188] width 326 height 13
click at [309, 182] on font "أنشئ هيكل تطبيقك وعينات البيانات تلقائيًا. خصّصه بسهولة أثناء الاستخدام." at bounding box center [256, 188] width 326 height 13
click at [188, 163] on p "قم ببناء تطبيقك باستخدام الذكاء الاصطناعي" at bounding box center [256, 172] width 326 height 18
click at [78, 169] on button "قم ببناء تطبيقك باستخدام الذكاء الاصطناعي أنشئ هيكل تطبيقك وعينات البيانات تلقا…" at bounding box center [307, 180] width 564 height 72
click at [211, 175] on font "قم ببناء تطبيقك باستخدام الذكاء الاصطناعي" at bounding box center [202, 172] width 218 height 15
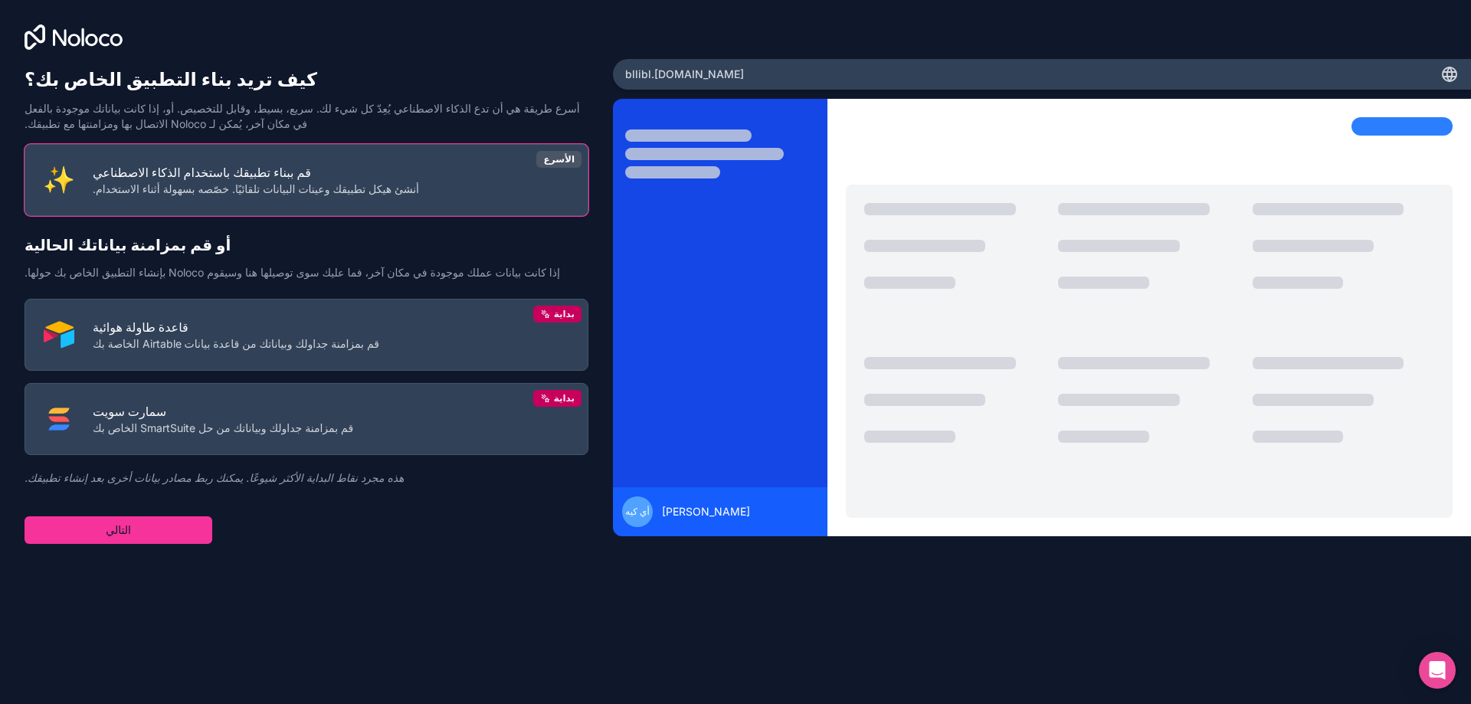
drag, startPoint x: 211, startPoint y: 175, endPoint x: 761, endPoint y: 166, distance: 550.3
click at [761, 166] on div "كيف تريد بناء التطبيق الخاص بك؟ أسرع طريقة هي أن تدع الذكاء الاصطناعي يُعِدّ كل…" at bounding box center [735, 352] width 1471 height 704
click at [510, 153] on button "قم ببناء تطبيقك باستخدام الذكاء الاصطناعي أنشئ هيكل تطبيقك وعينات البيانات تلقا…" at bounding box center [307, 180] width 564 height 72
click at [313, 411] on p "سمارت سويت" at bounding box center [223, 411] width 261 height 18
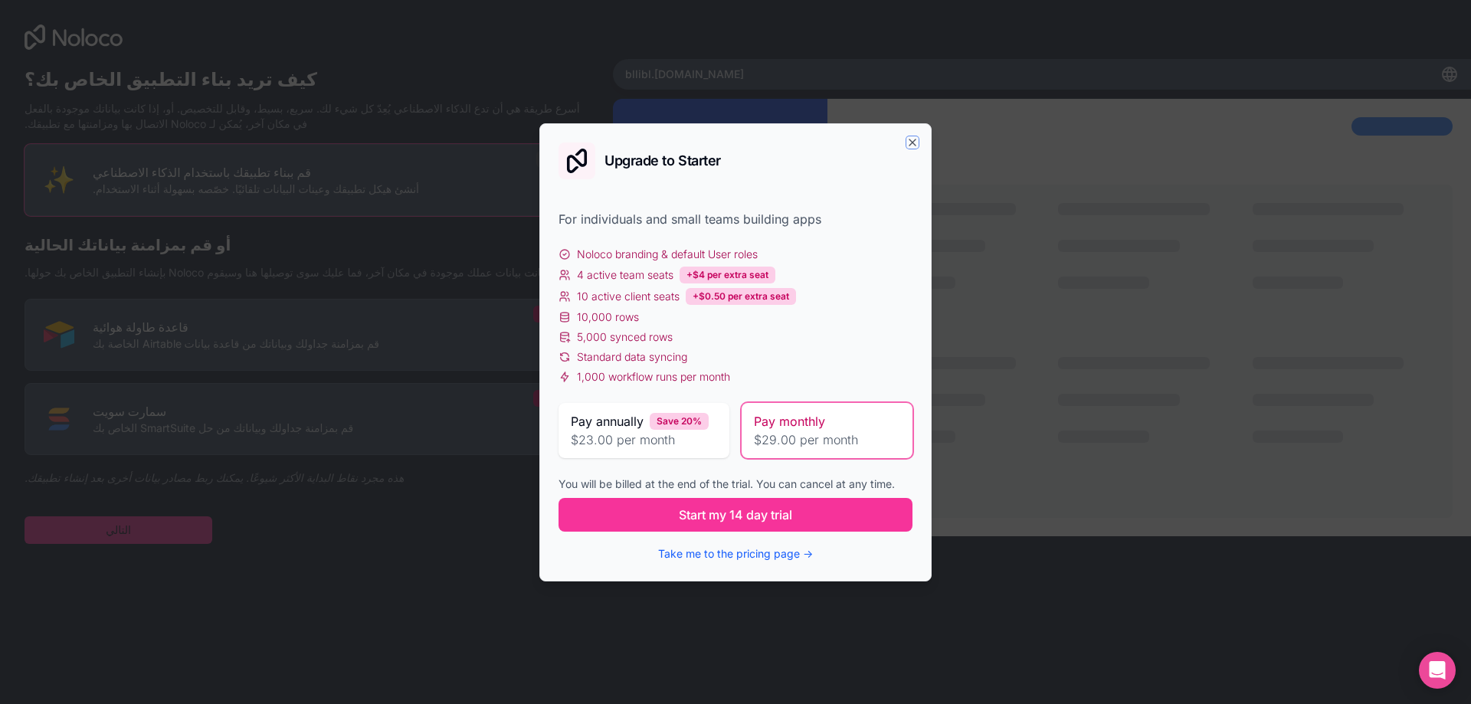
click at [912, 146] on icon "button" at bounding box center [913, 142] width 12 height 12
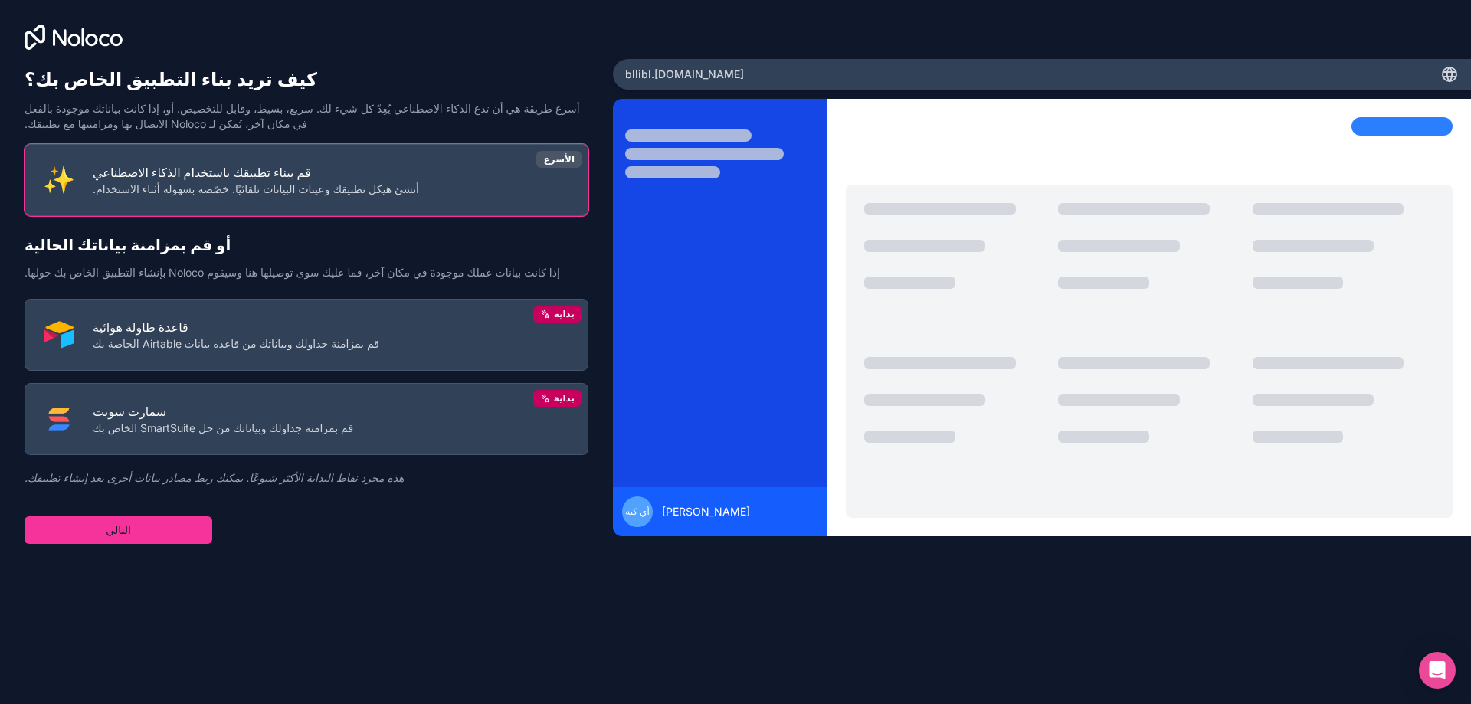
click at [279, 348] on p "قم بمزامنة جداولك وبياناتك من قاعدة بيانات Airtable الخاصة بك" at bounding box center [236, 343] width 287 height 15
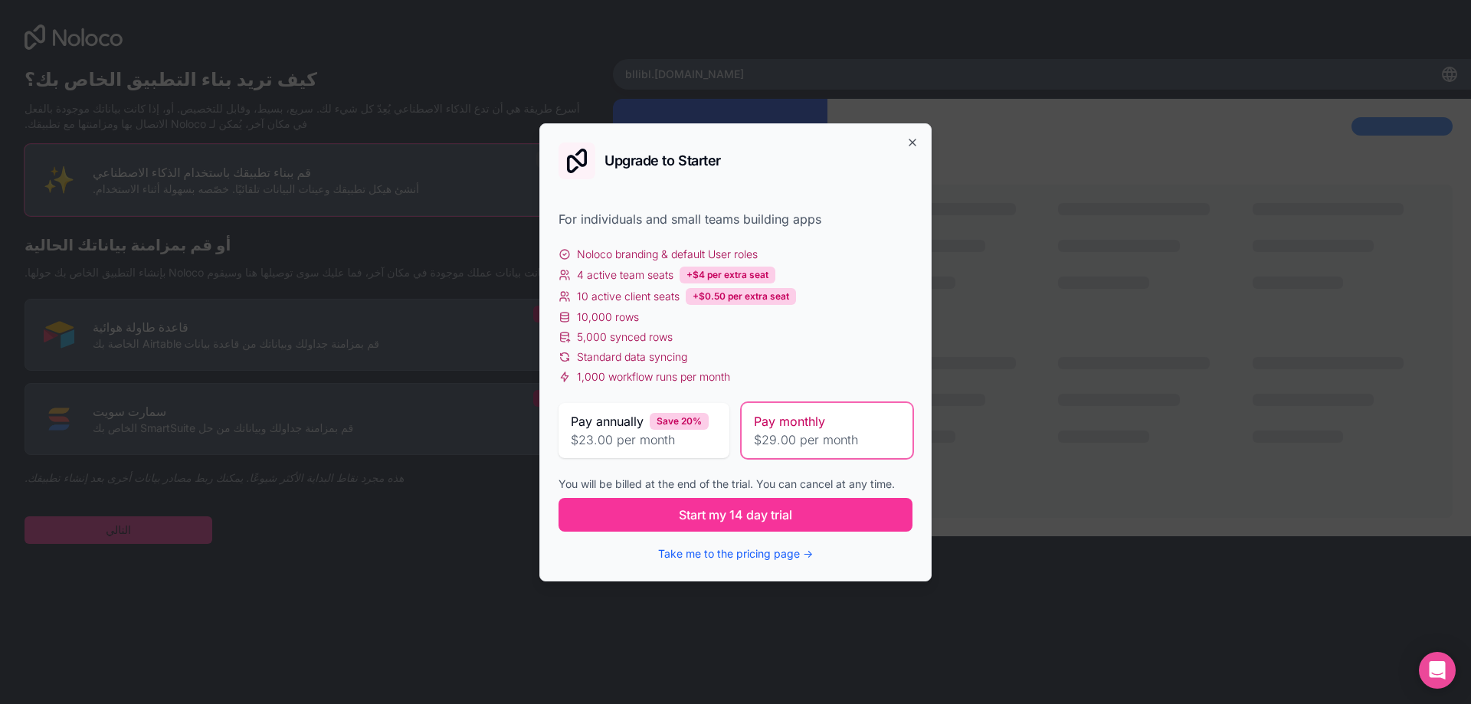
click at [750, 507] on span "Start my 14 day trial" at bounding box center [735, 515] width 113 height 18
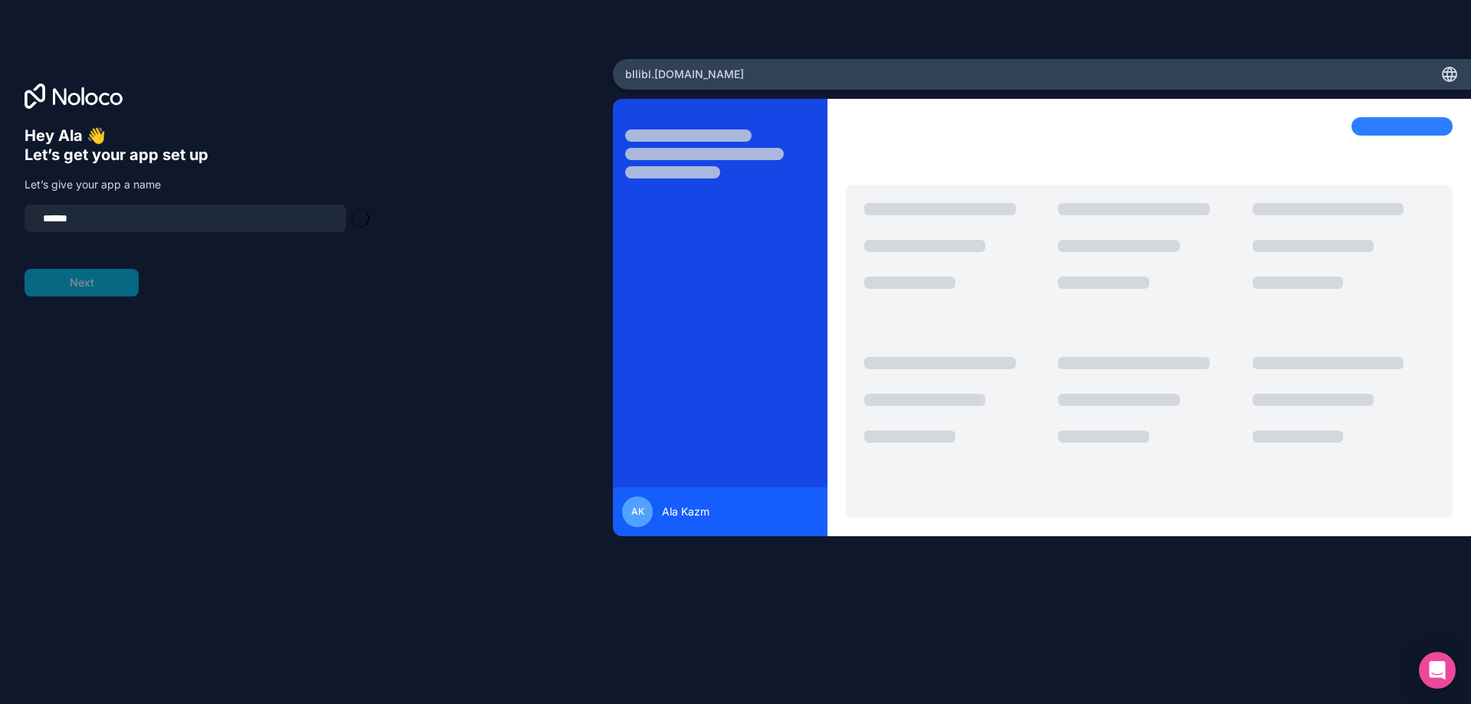
type input "**********"
